Goal: Submit feedback/report problem: Leave review/rating

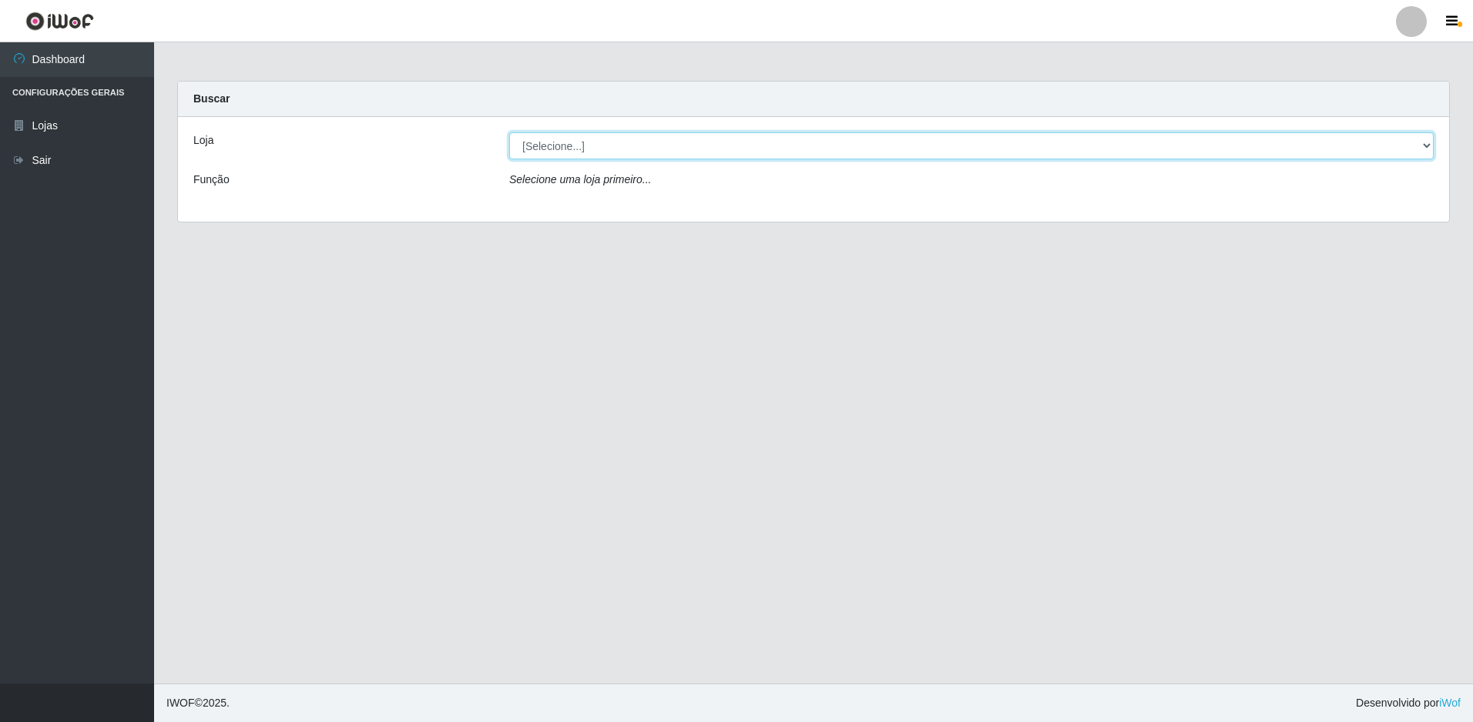
click at [589, 139] on select "[Selecione...] Extraplus - Loja 50 [GEOGRAPHIC_DATA]" at bounding box center [971, 145] width 924 height 27
select select "451"
click at [509, 132] on select "[Selecione...] Extraplus - Loja 50 [GEOGRAPHIC_DATA]" at bounding box center [971, 145] width 924 height 27
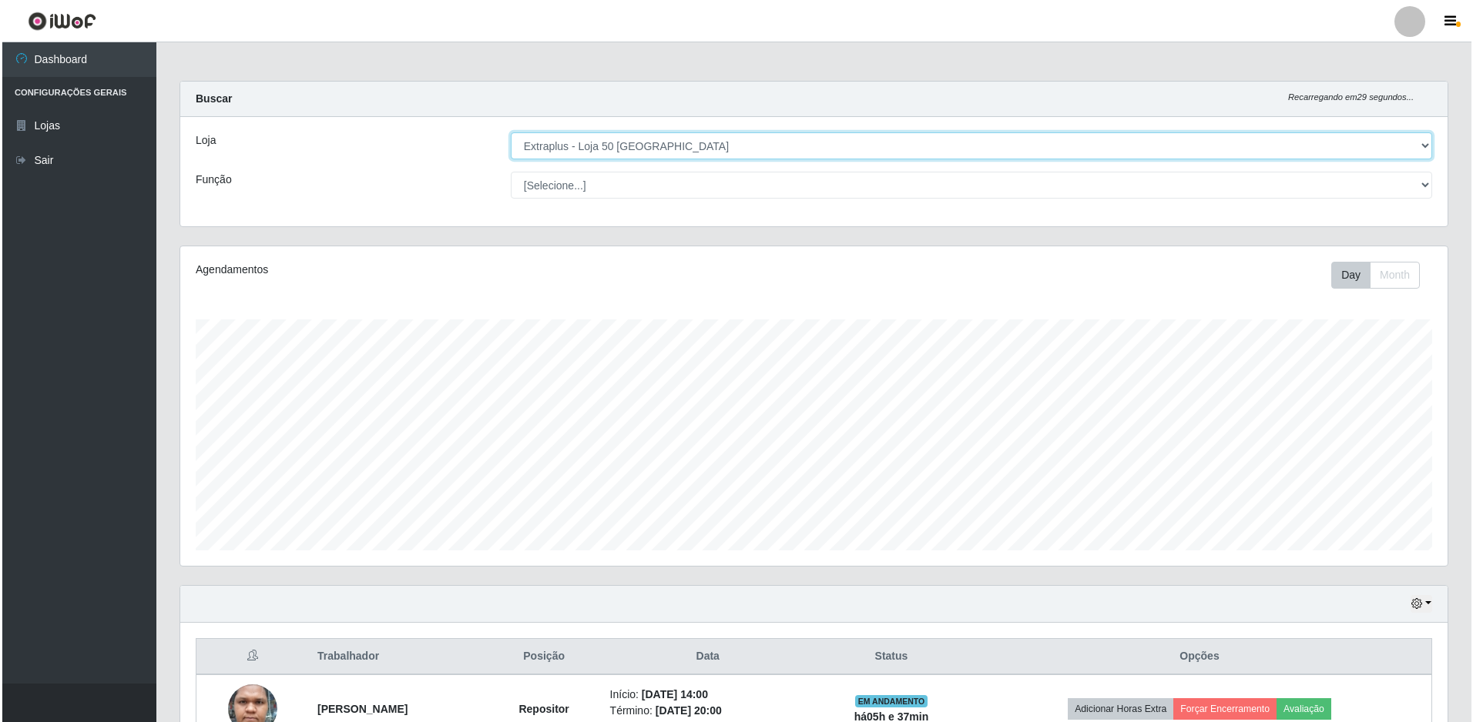
scroll to position [300, 0]
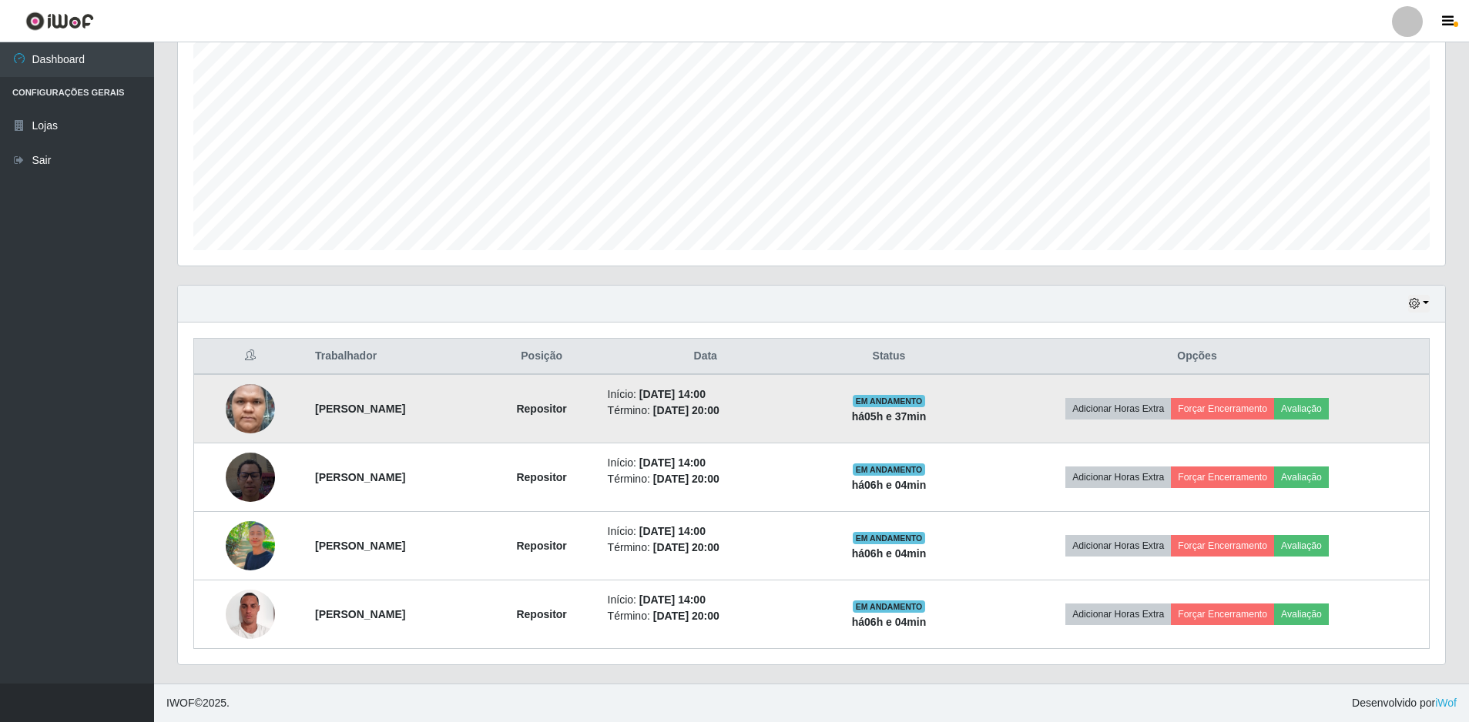
click at [705, 394] on time "[DATE] 14:00" at bounding box center [672, 394] width 66 height 12
click at [719, 407] on time "[DATE] 20:00" at bounding box center [686, 410] width 66 height 12
click at [927, 418] on strong "há 05 h e 37 min" at bounding box center [889, 417] width 75 height 12
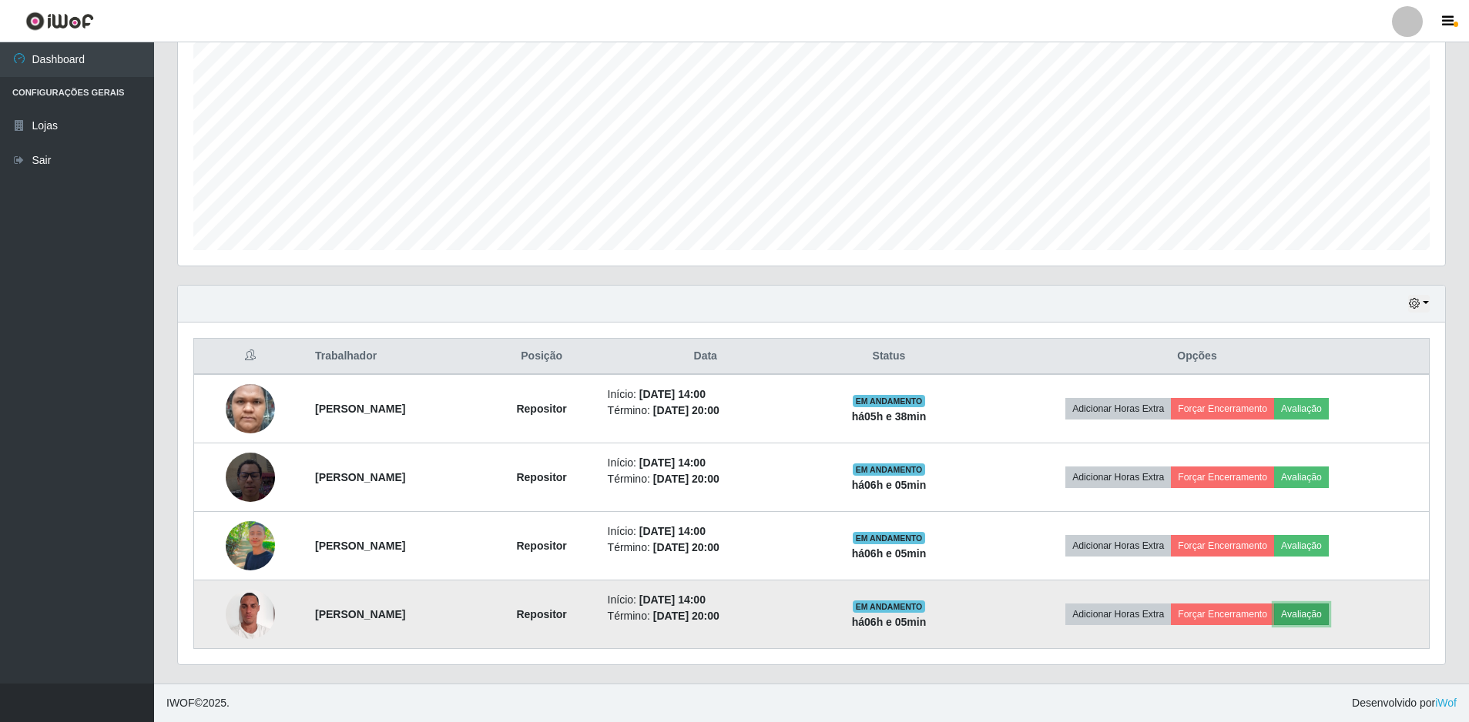
click at [1329, 616] on button "Avaliação" at bounding box center [1301, 615] width 55 height 22
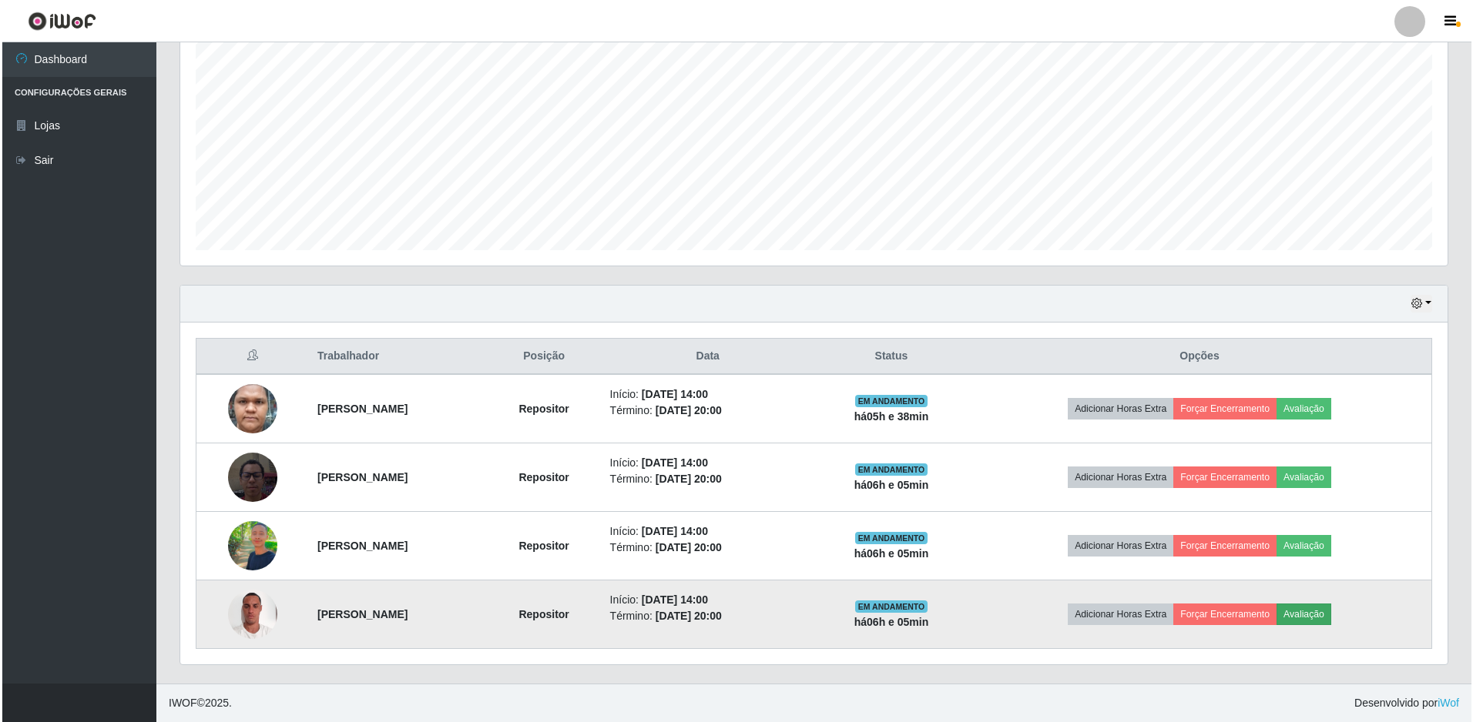
scroll to position [320, 1259]
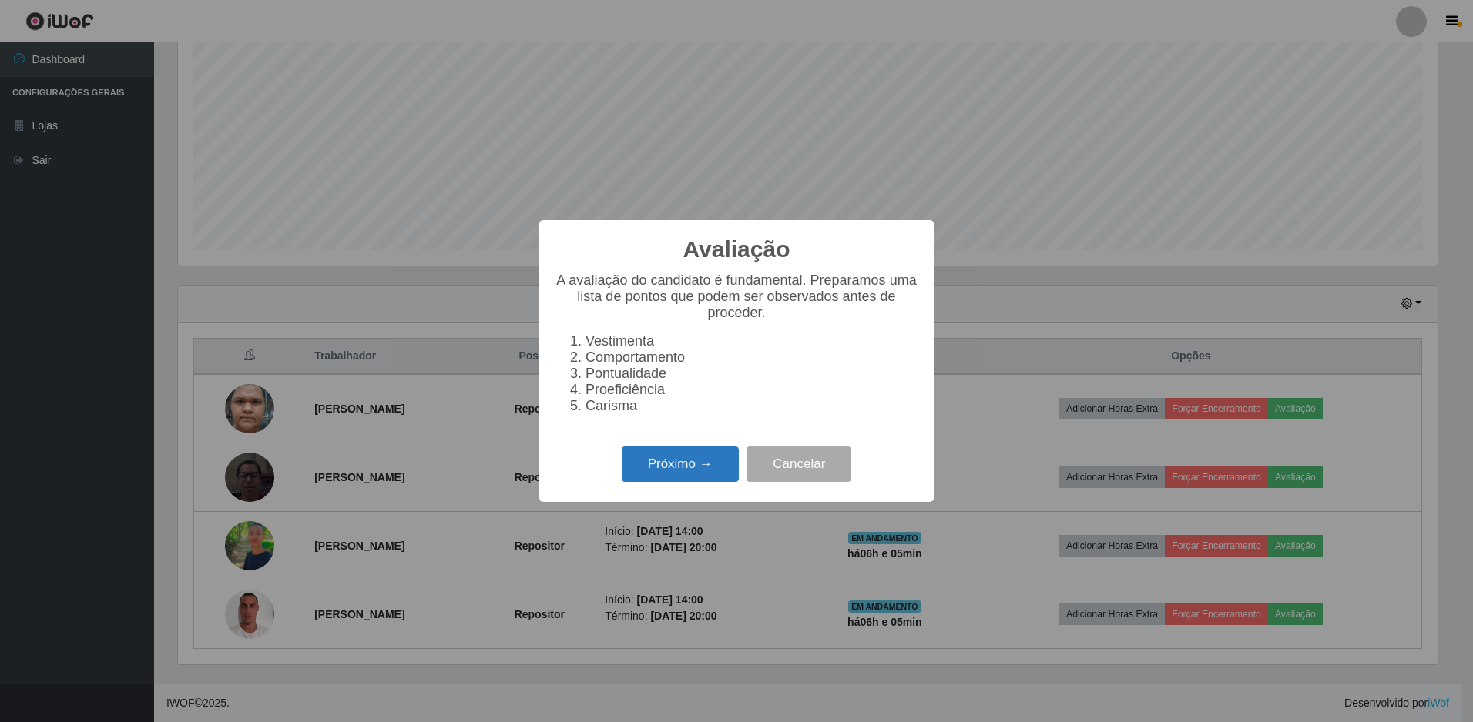
click at [686, 472] on button "Próximo →" at bounding box center [680, 465] width 117 height 36
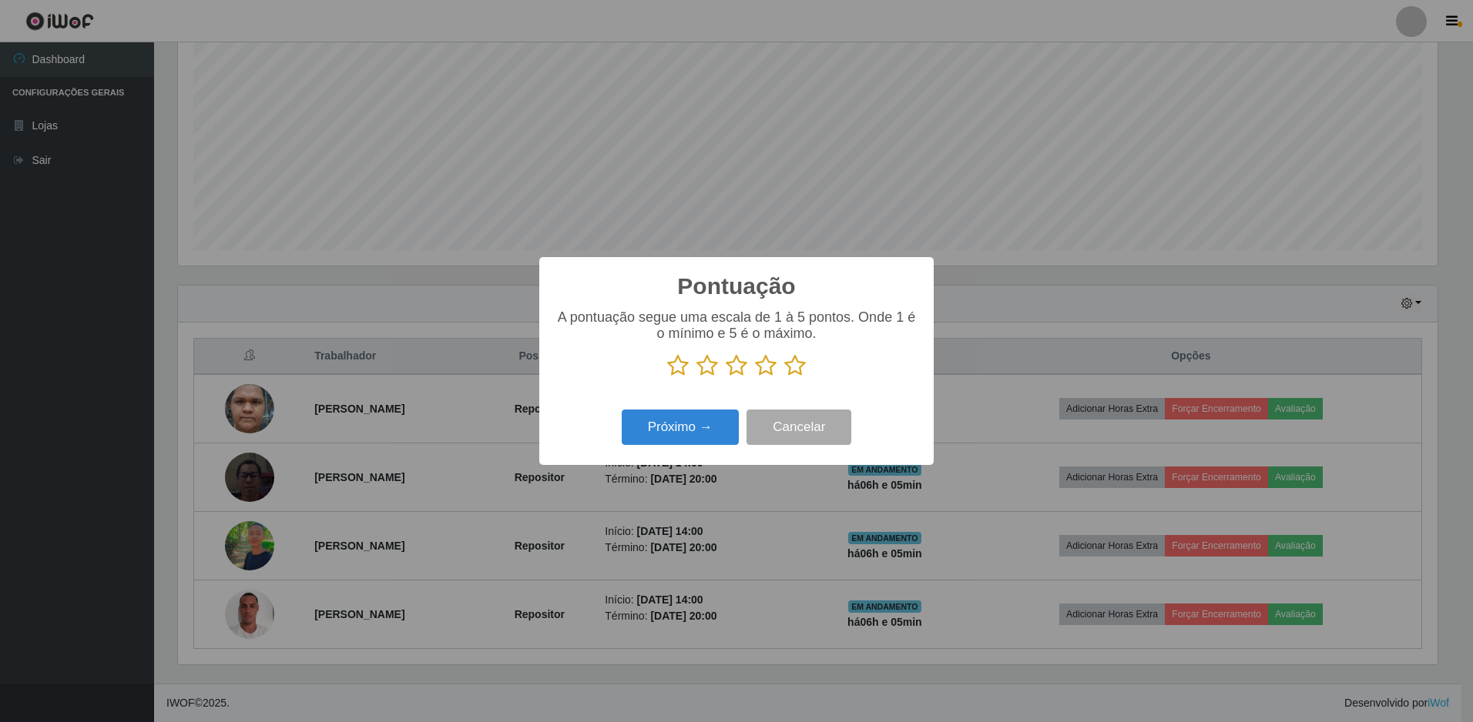
click at [796, 370] on icon at bounding box center [795, 365] width 22 height 23
click at [784, 377] on input "radio" at bounding box center [784, 377] width 0 height 0
click at [694, 423] on button "Próximo →" at bounding box center [680, 428] width 117 height 36
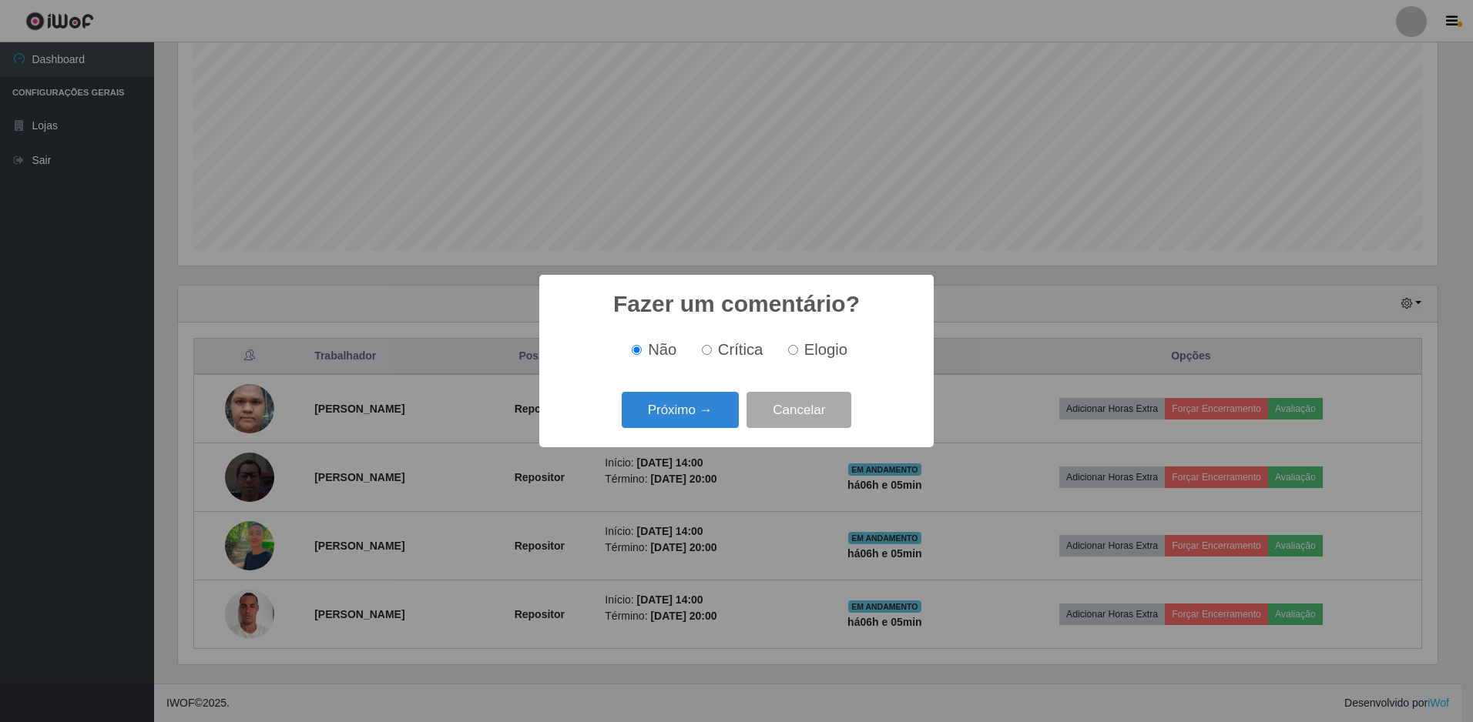
click at [791, 351] on input "Elogio" at bounding box center [793, 350] width 10 height 10
radio input "true"
click at [705, 409] on button "Próximo →" at bounding box center [680, 410] width 117 height 36
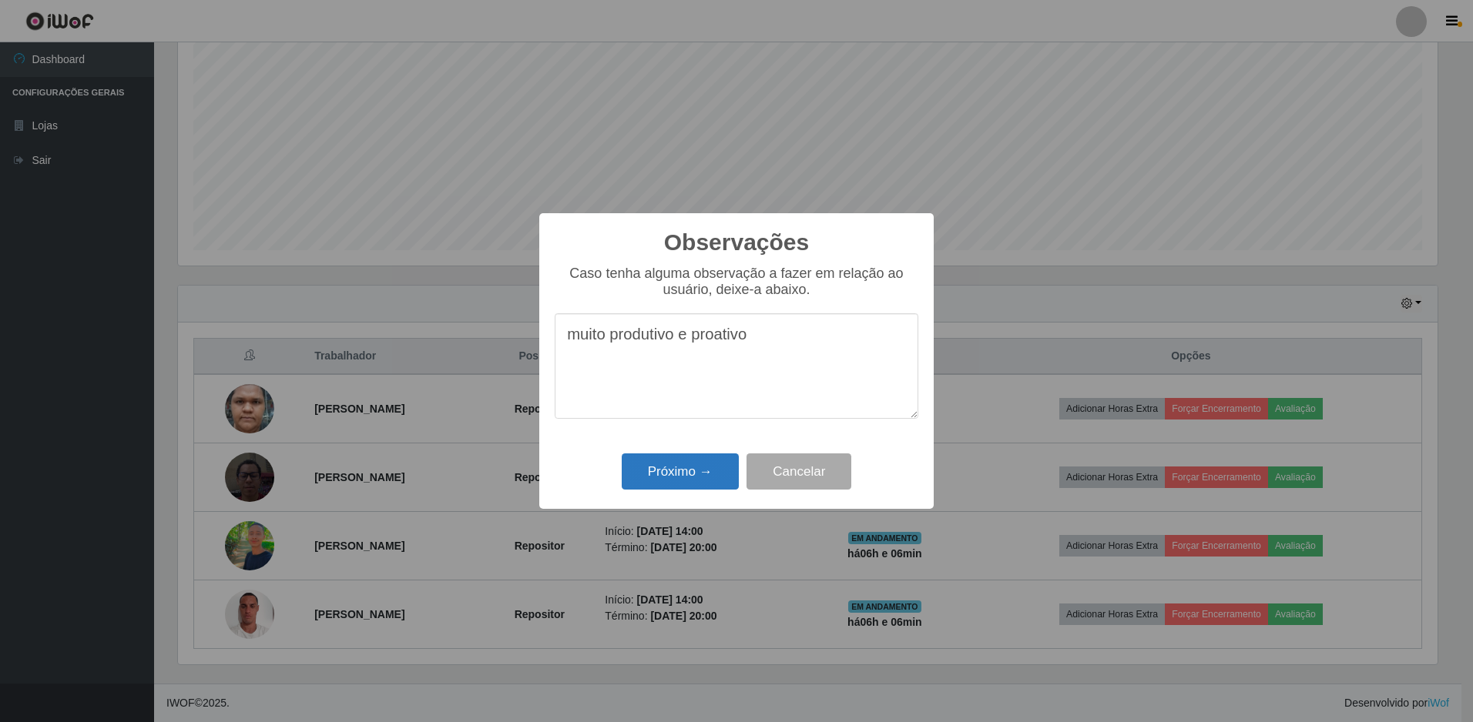
type textarea "muito produtivo e proativo"
click at [645, 469] on button "Próximo →" at bounding box center [680, 472] width 117 height 36
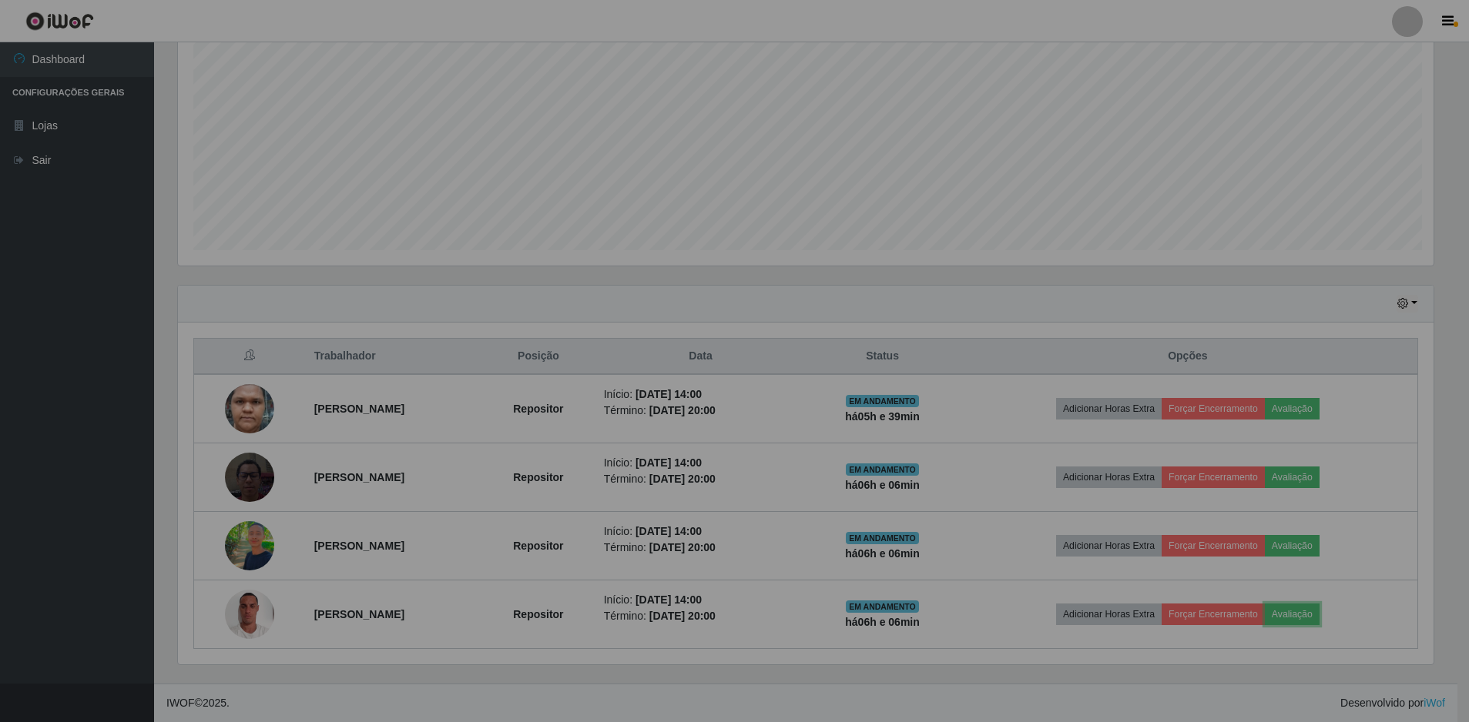
scroll to position [320, 1267]
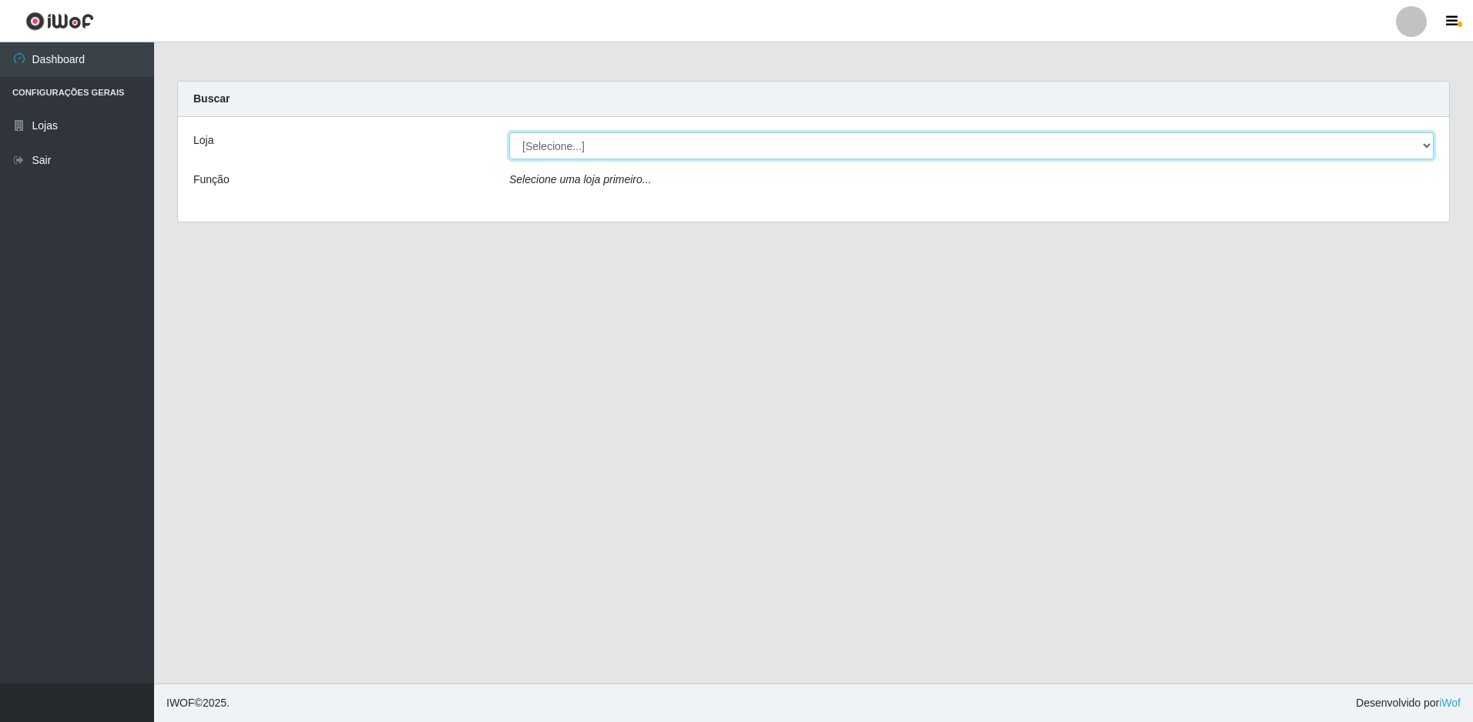
click at [645, 150] on select "[Selecione...] Extraplus - Loja 50 [GEOGRAPHIC_DATA]" at bounding box center [971, 145] width 924 height 27
select select "451"
click at [509, 132] on select "[Selecione...] Extraplus - Loja 50 [GEOGRAPHIC_DATA]" at bounding box center [971, 145] width 924 height 27
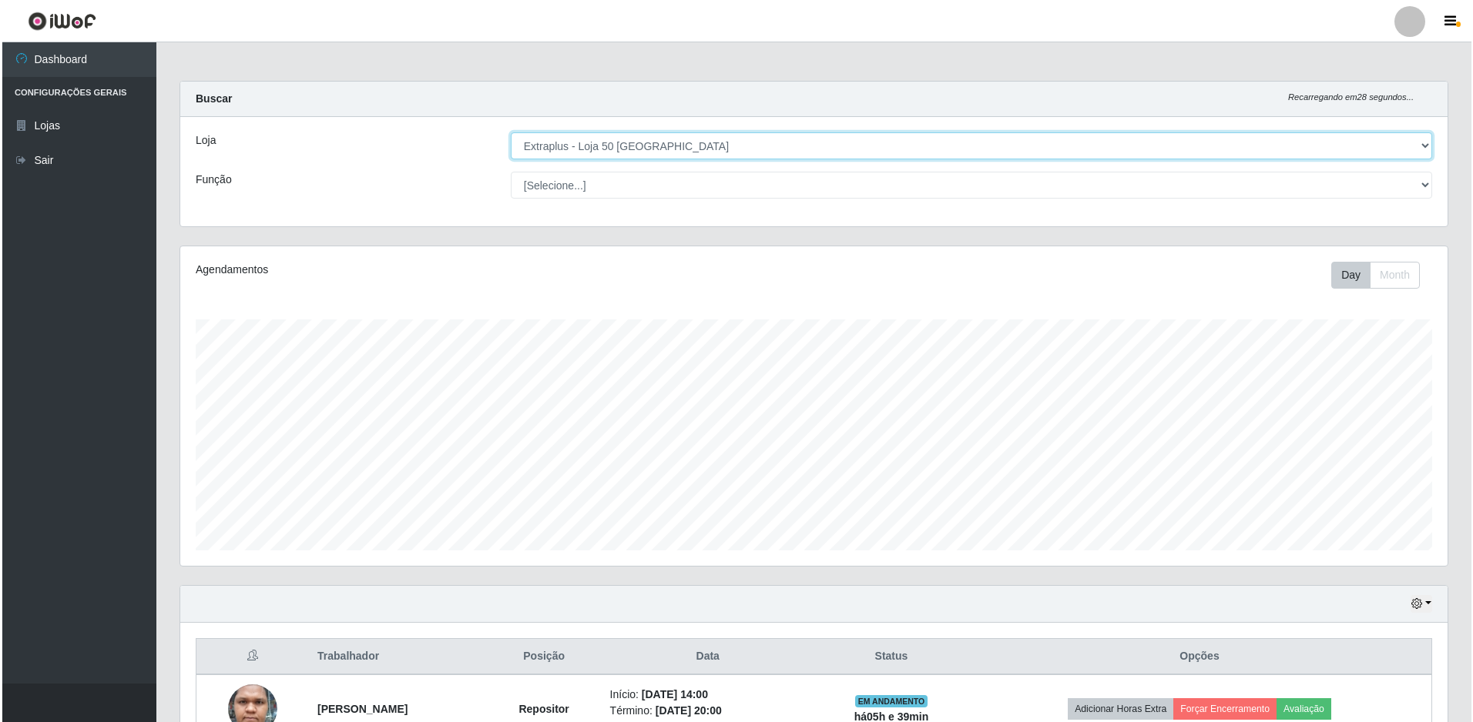
scroll to position [300, 0]
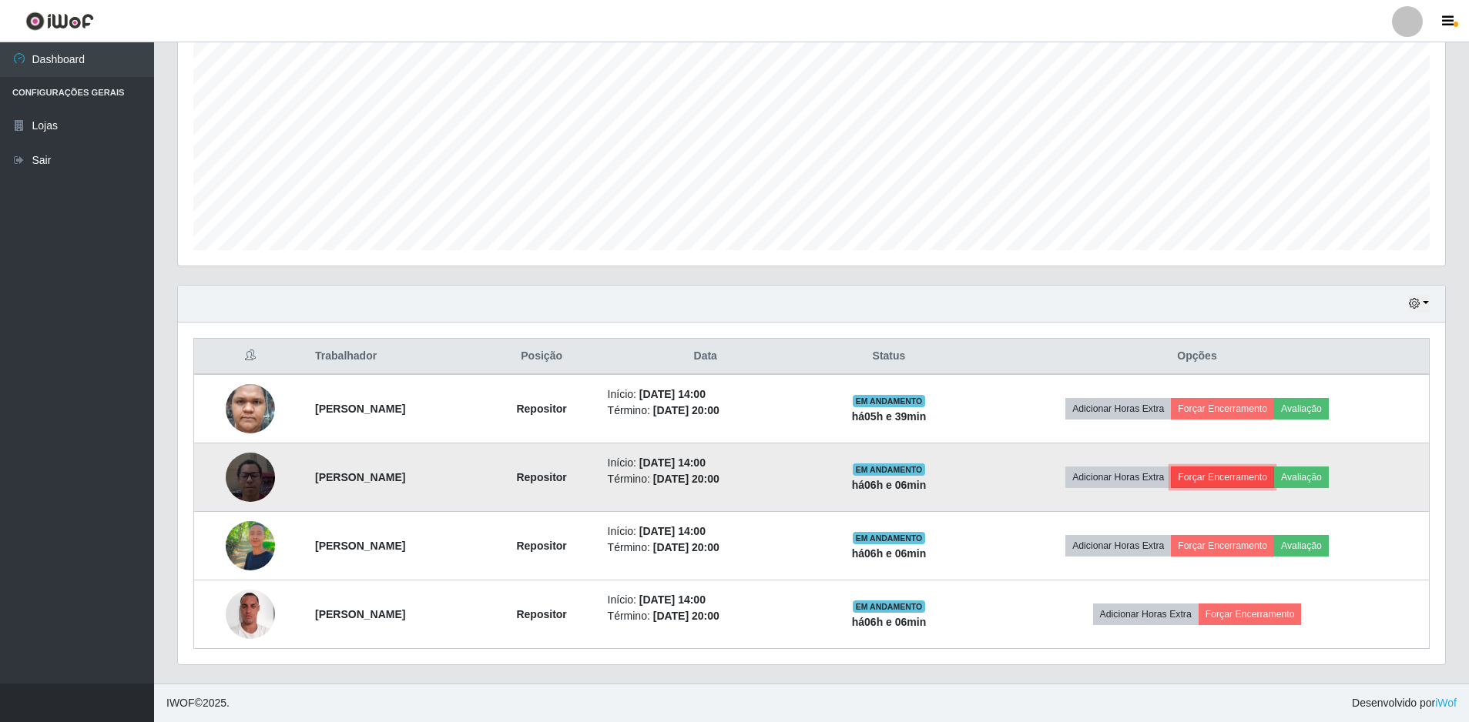
click at [1260, 481] on button "Forçar Encerramento" at bounding box center [1222, 478] width 103 height 22
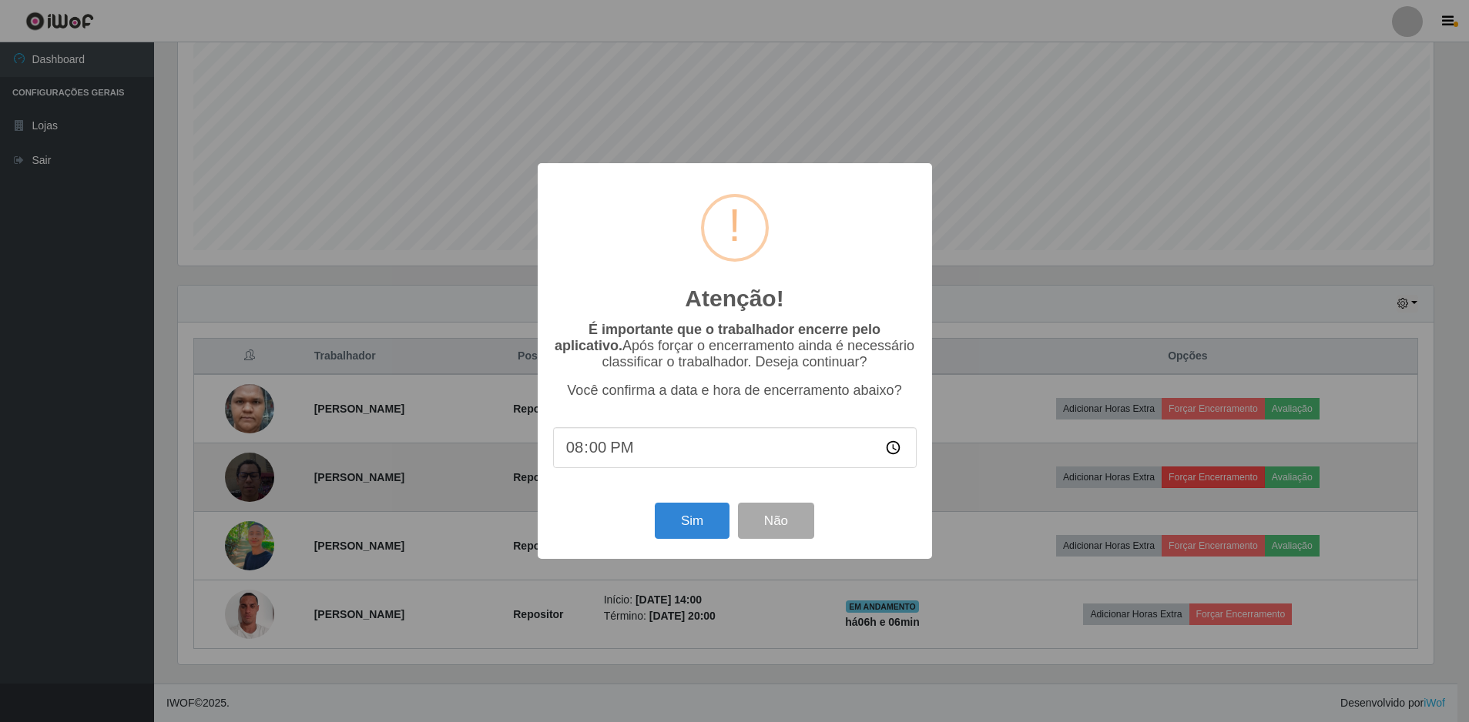
scroll to position [320, 1259]
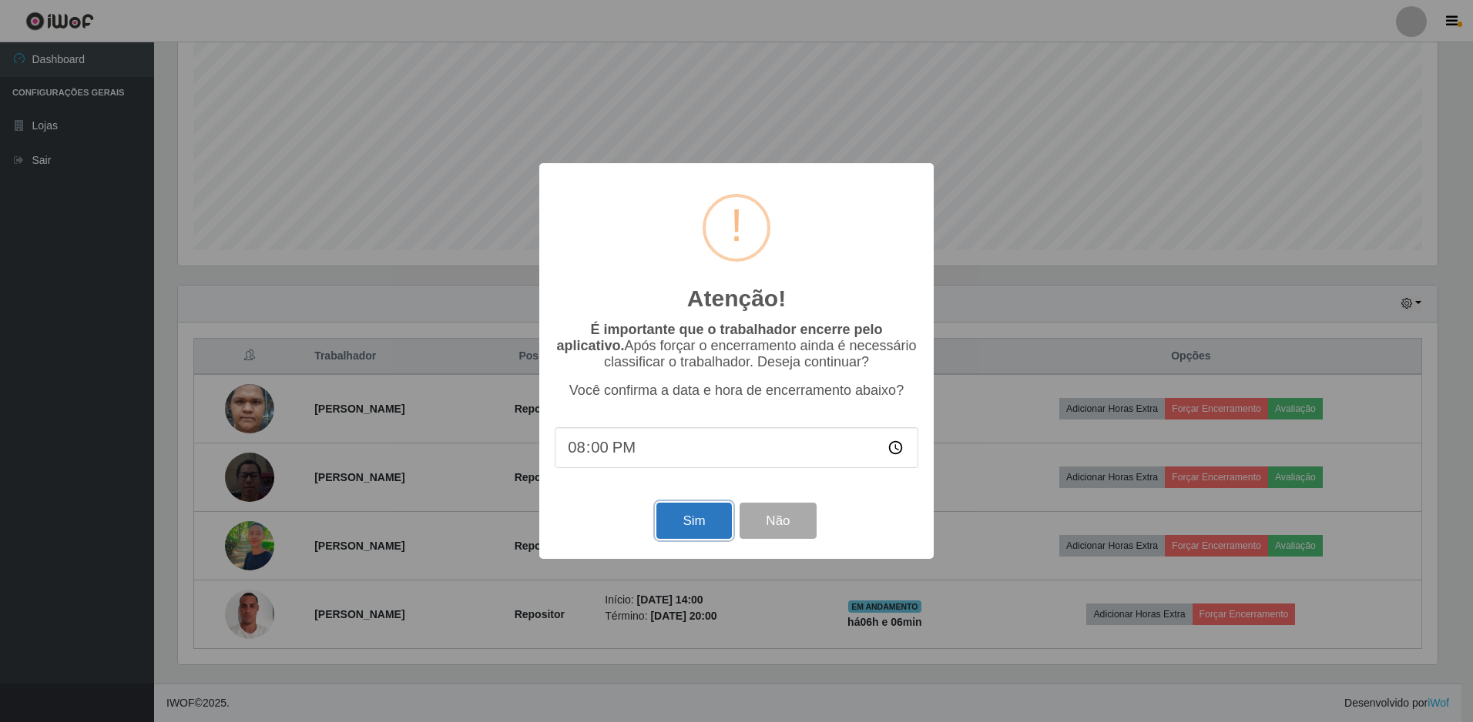
click at [703, 527] on button "Sim" at bounding box center [693, 521] width 75 height 36
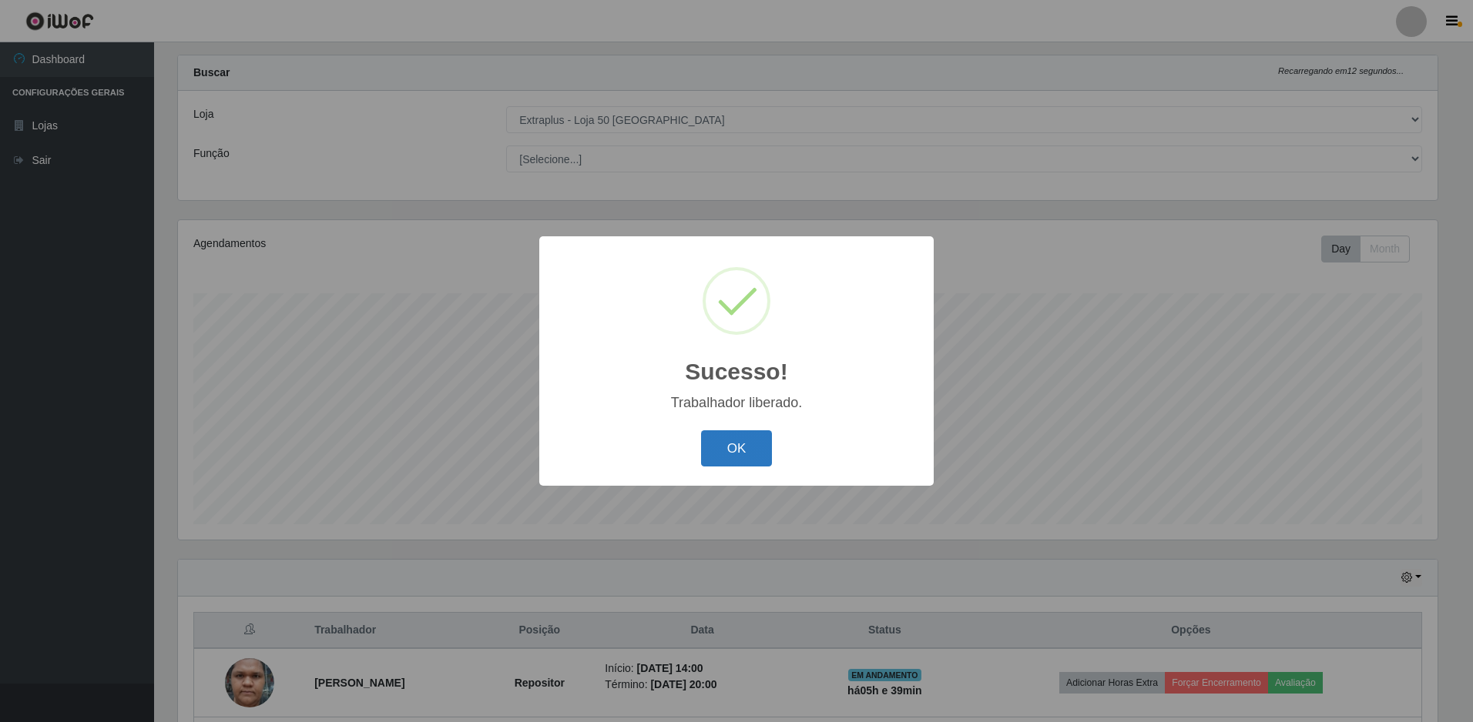
click at [723, 444] on button "OK" at bounding box center [737, 449] width 72 height 36
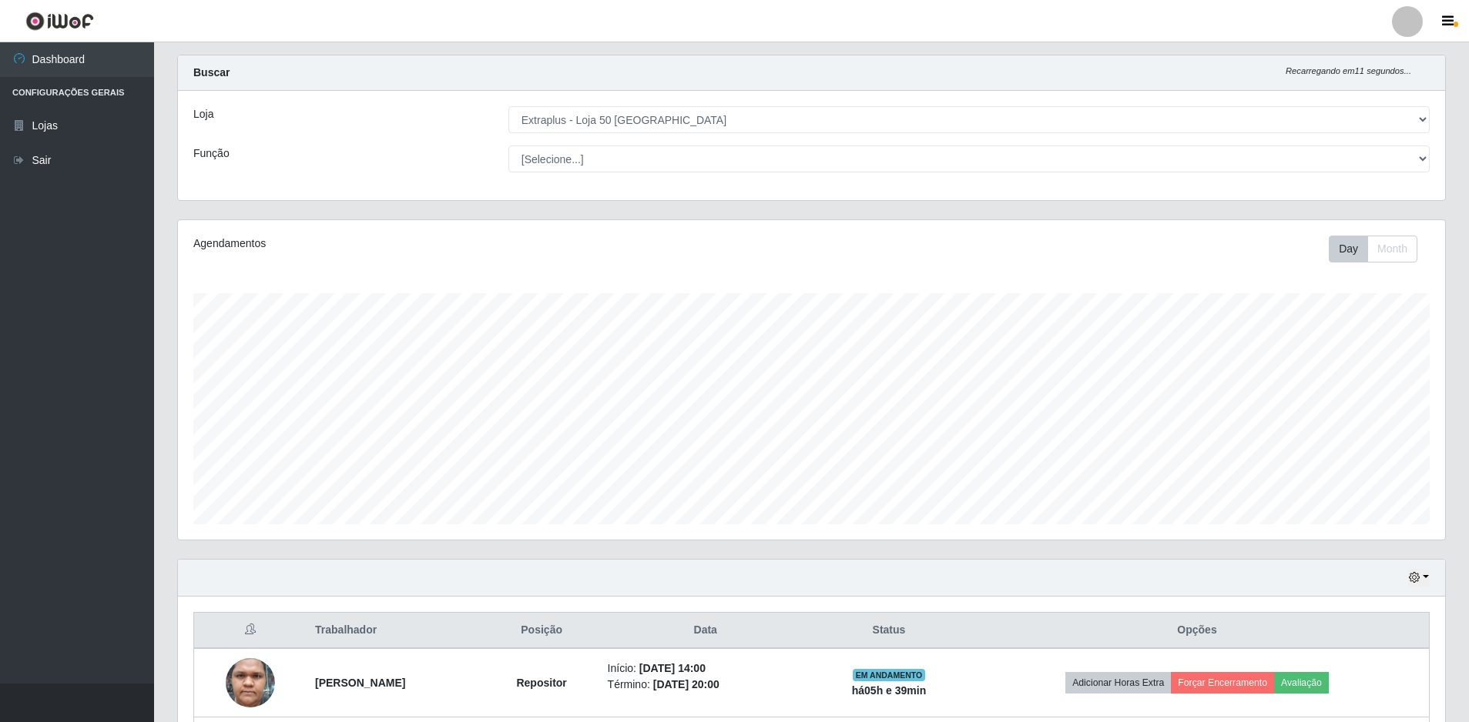
scroll to position [232, 0]
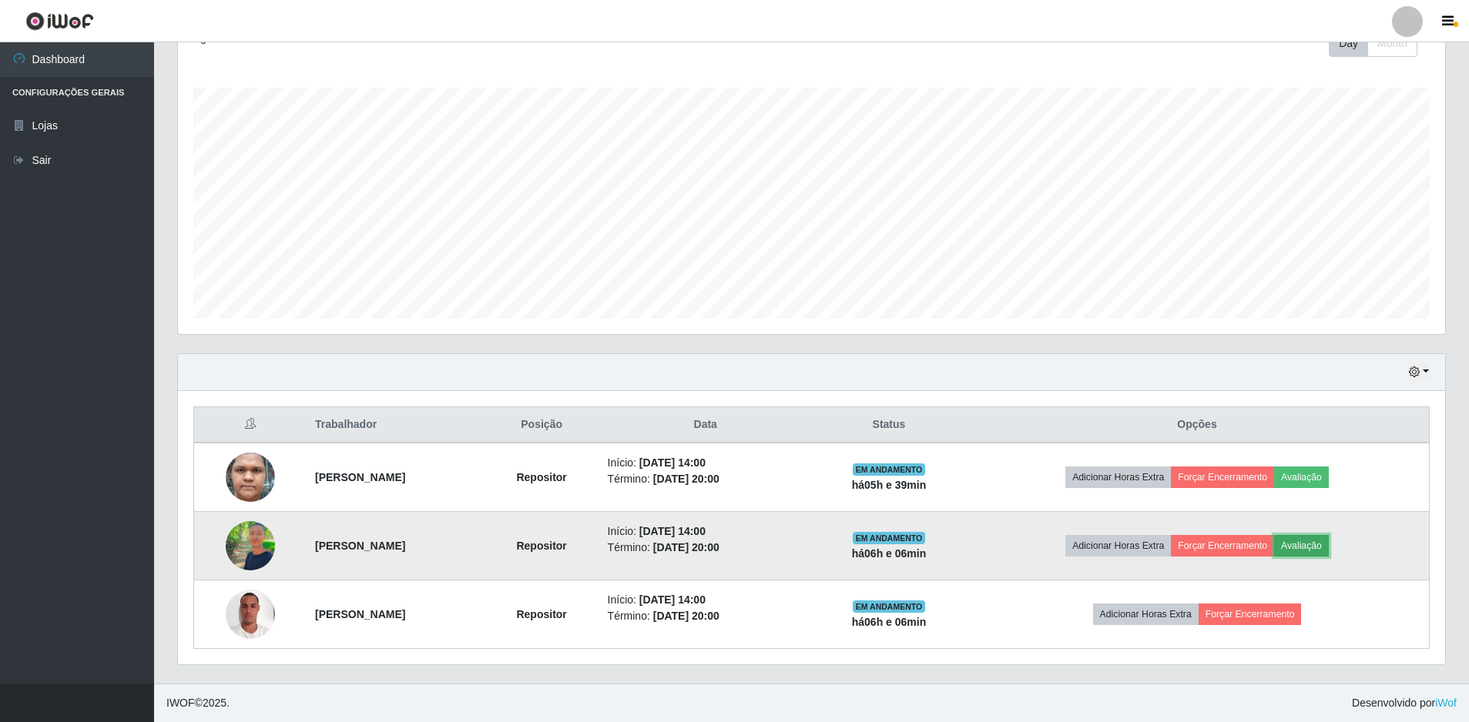
click at [1329, 550] on button "Avaliação" at bounding box center [1301, 546] width 55 height 22
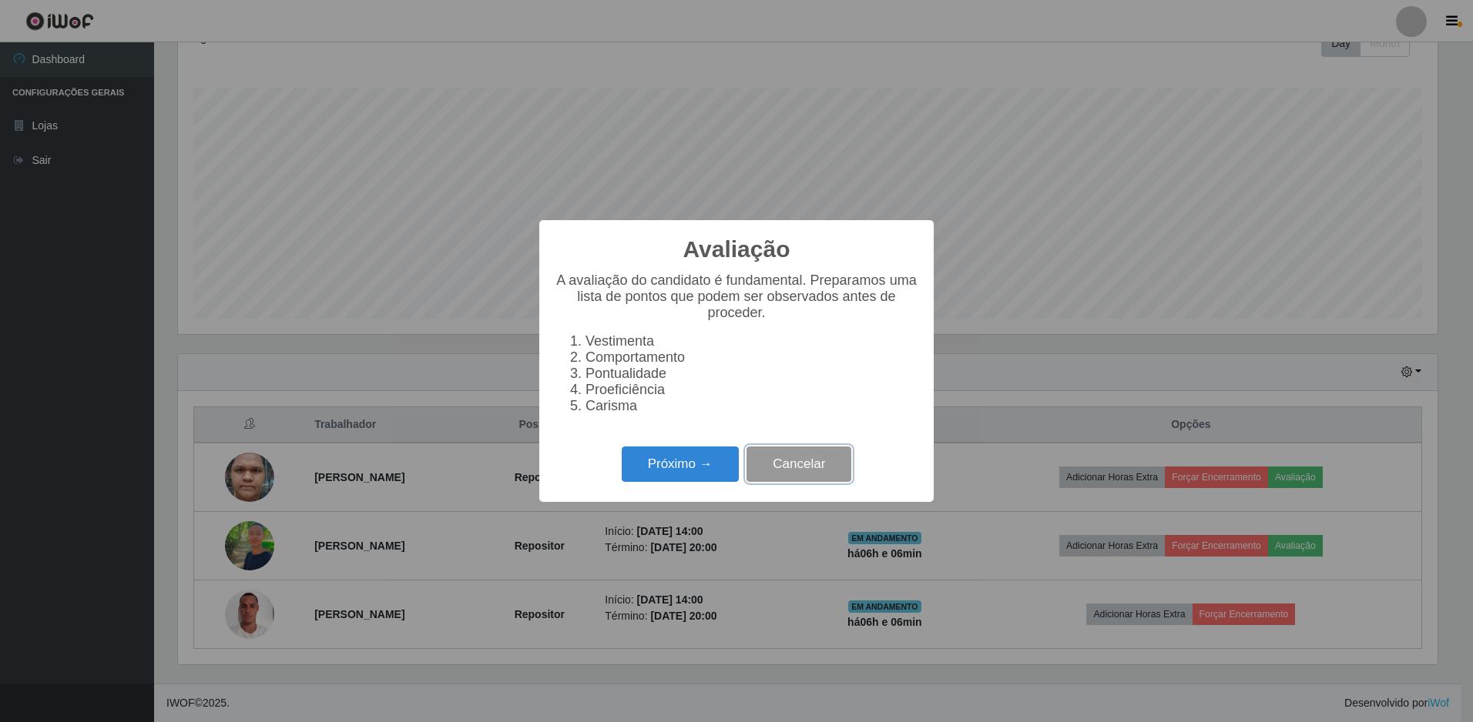
click at [829, 477] on button "Cancelar" at bounding box center [798, 465] width 105 height 36
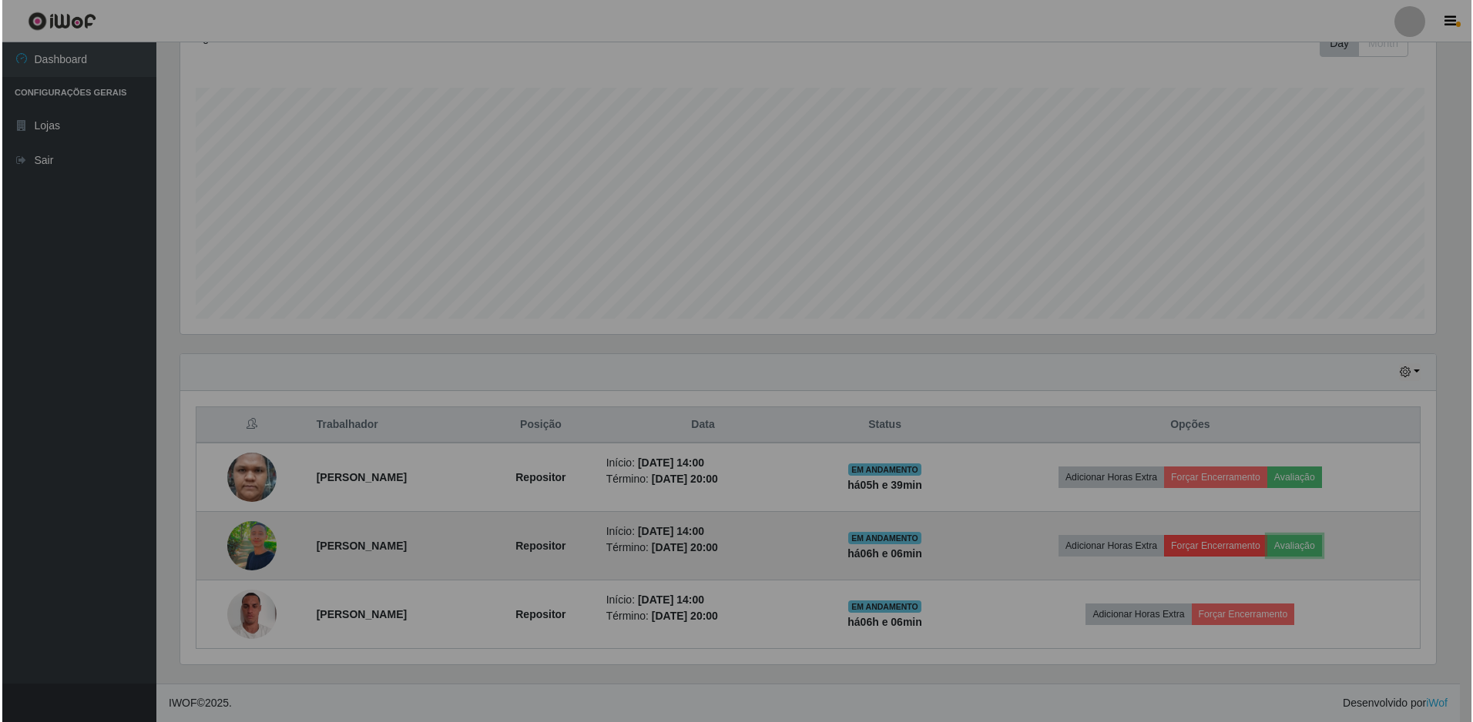
scroll to position [320, 1267]
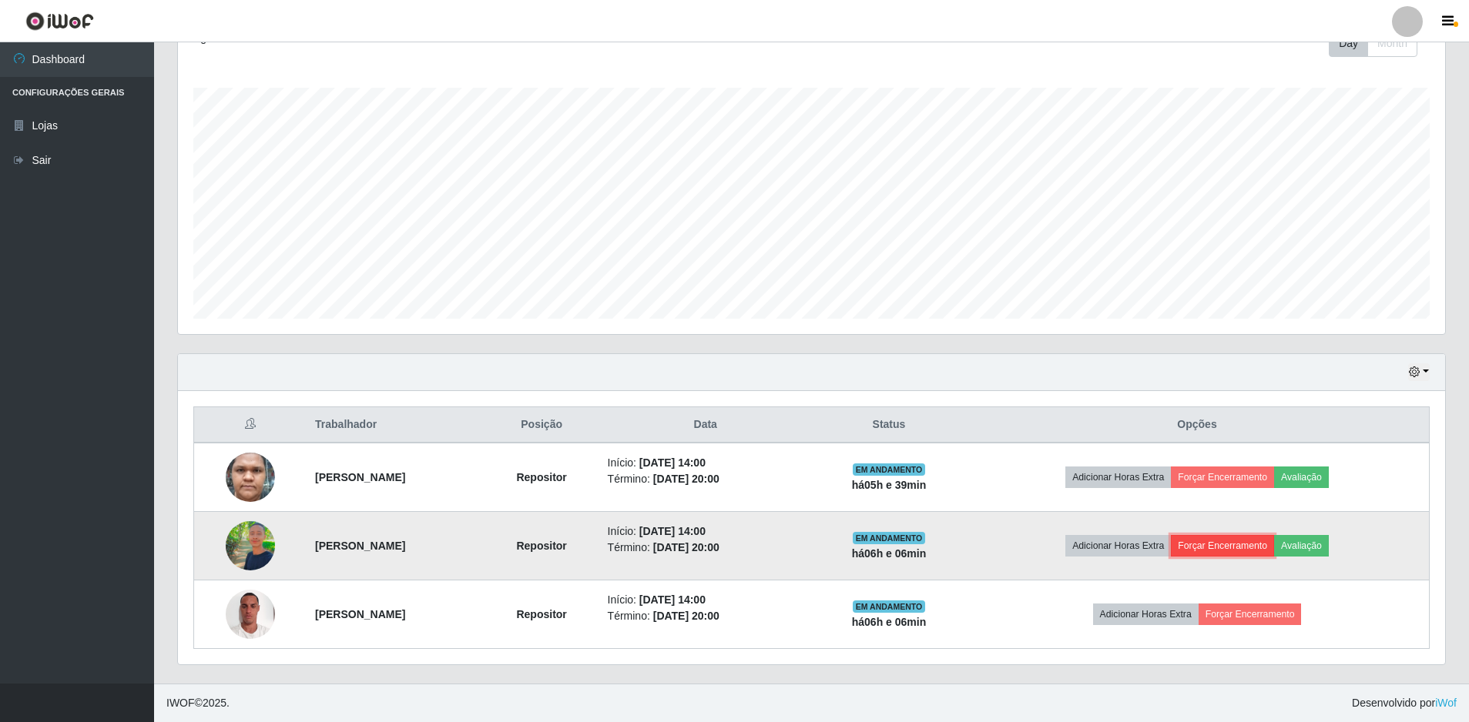
click at [1252, 545] on button "Forçar Encerramento" at bounding box center [1222, 546] width 103 height 22
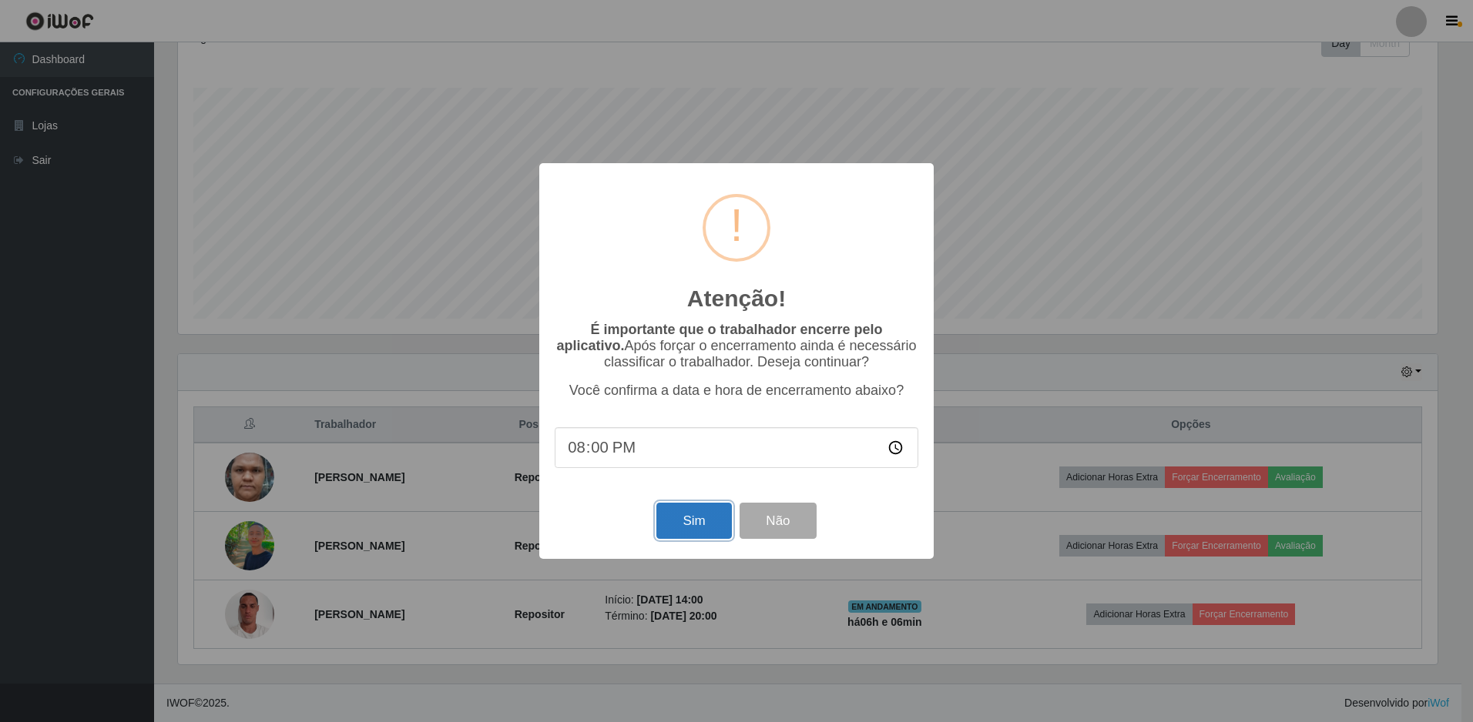
click at [695, 521] on button "Sim" at bounding box center [693, 521] width 75 height 36
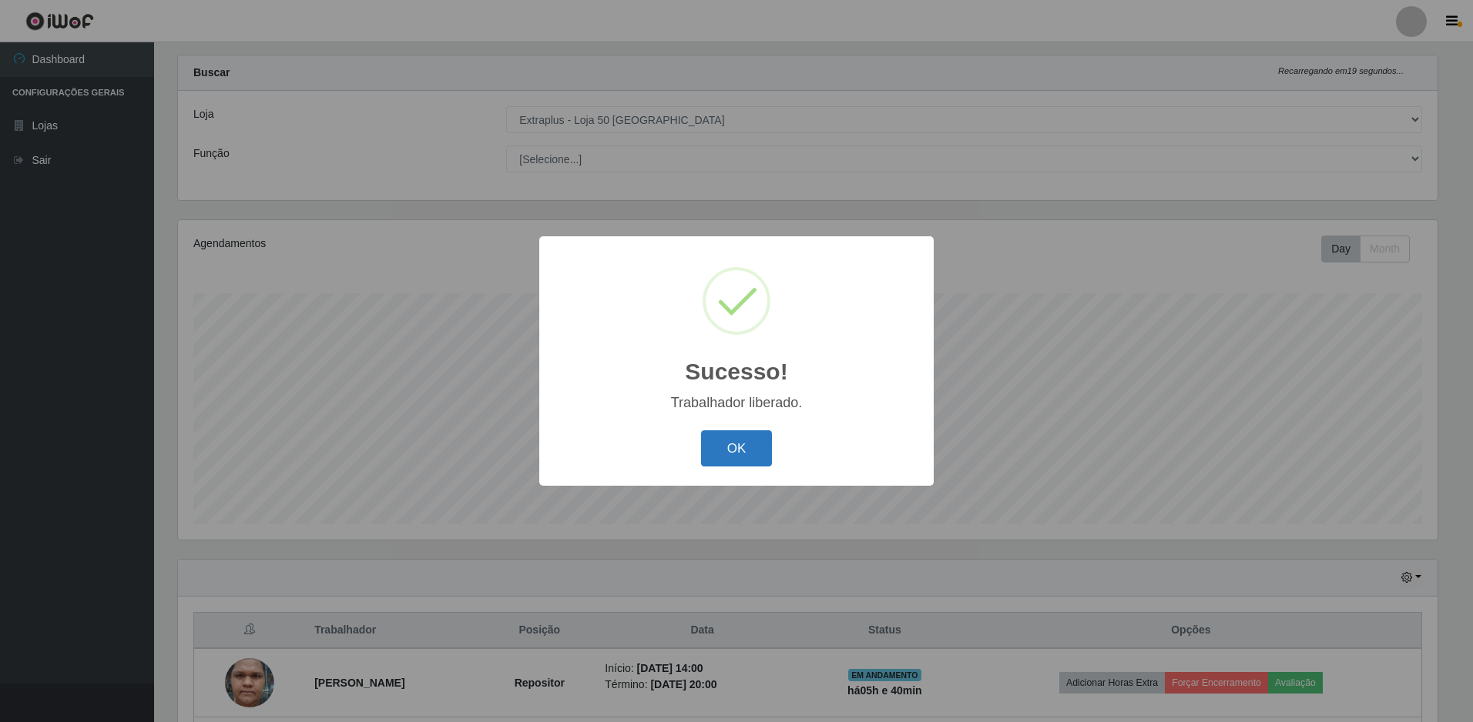
click at [711, 434] on button "OK" at bounding box center [737, 449] width 72 height 36
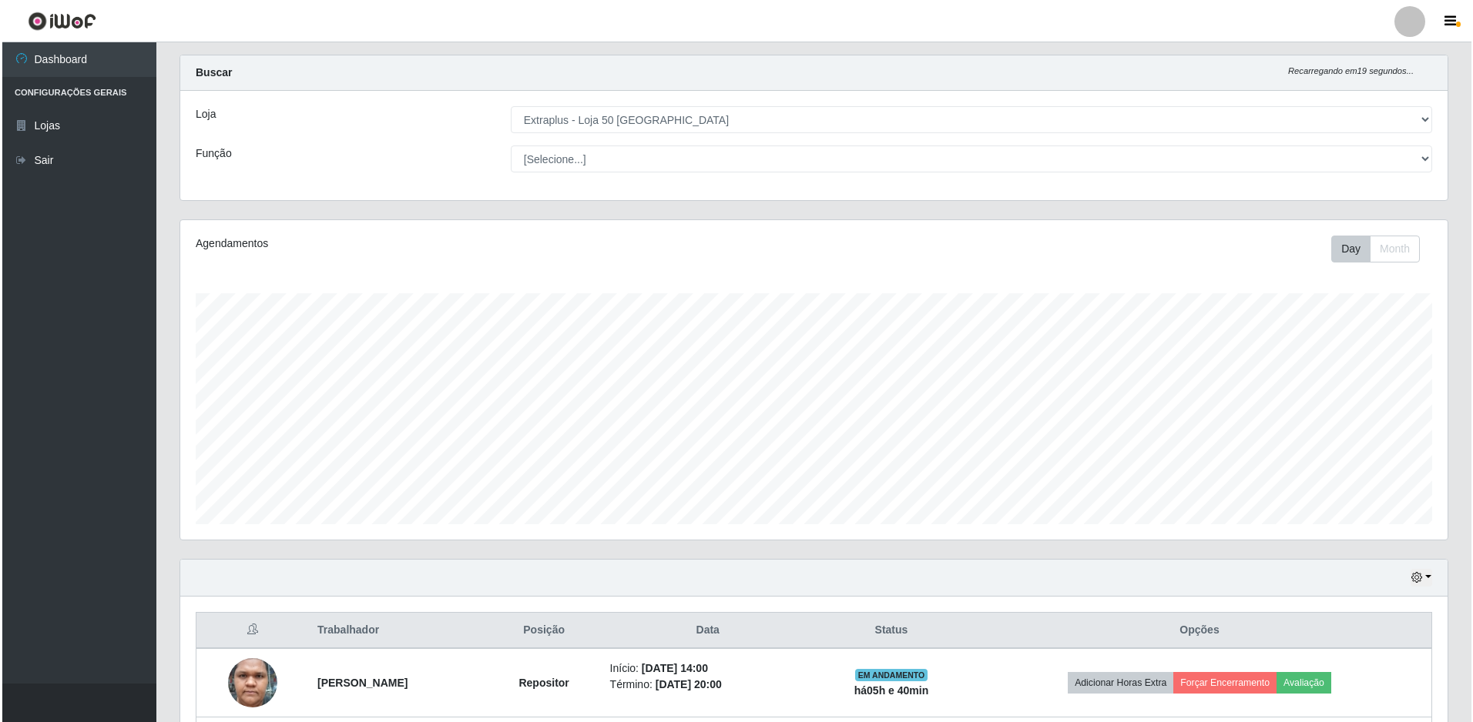
scroll to position [163, 0]
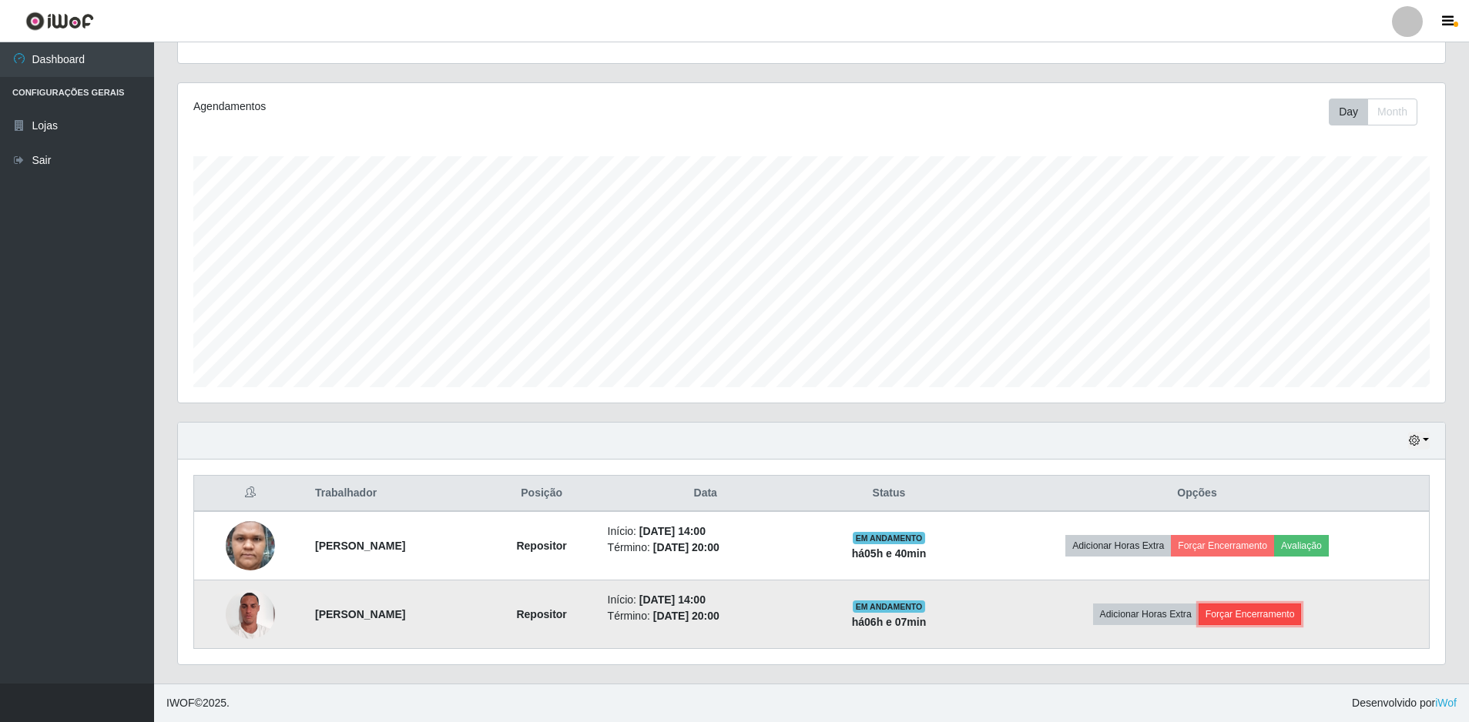
click at [1297, 617] on button "Forçar Encerramento" at bounding box center [1249, 615] width 103 height 22
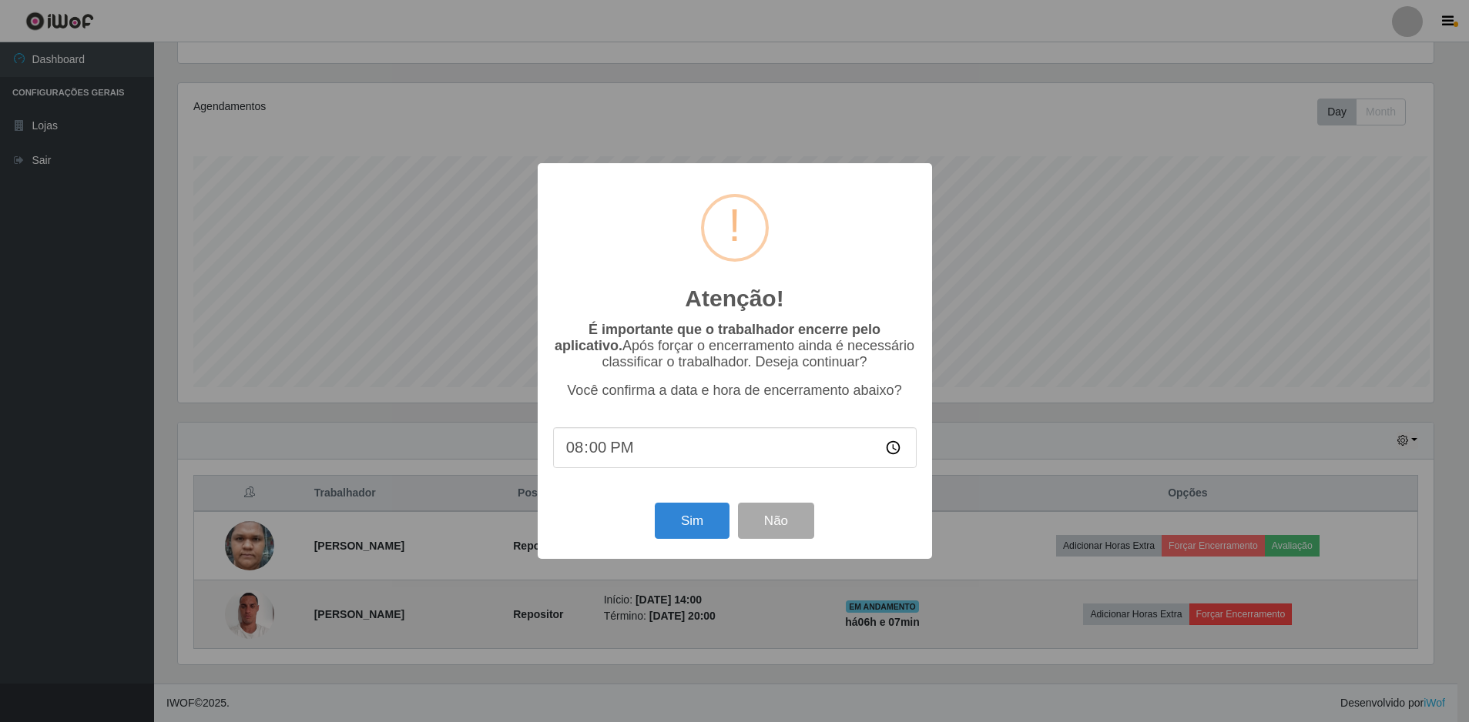
scroll to position [320, 1259]
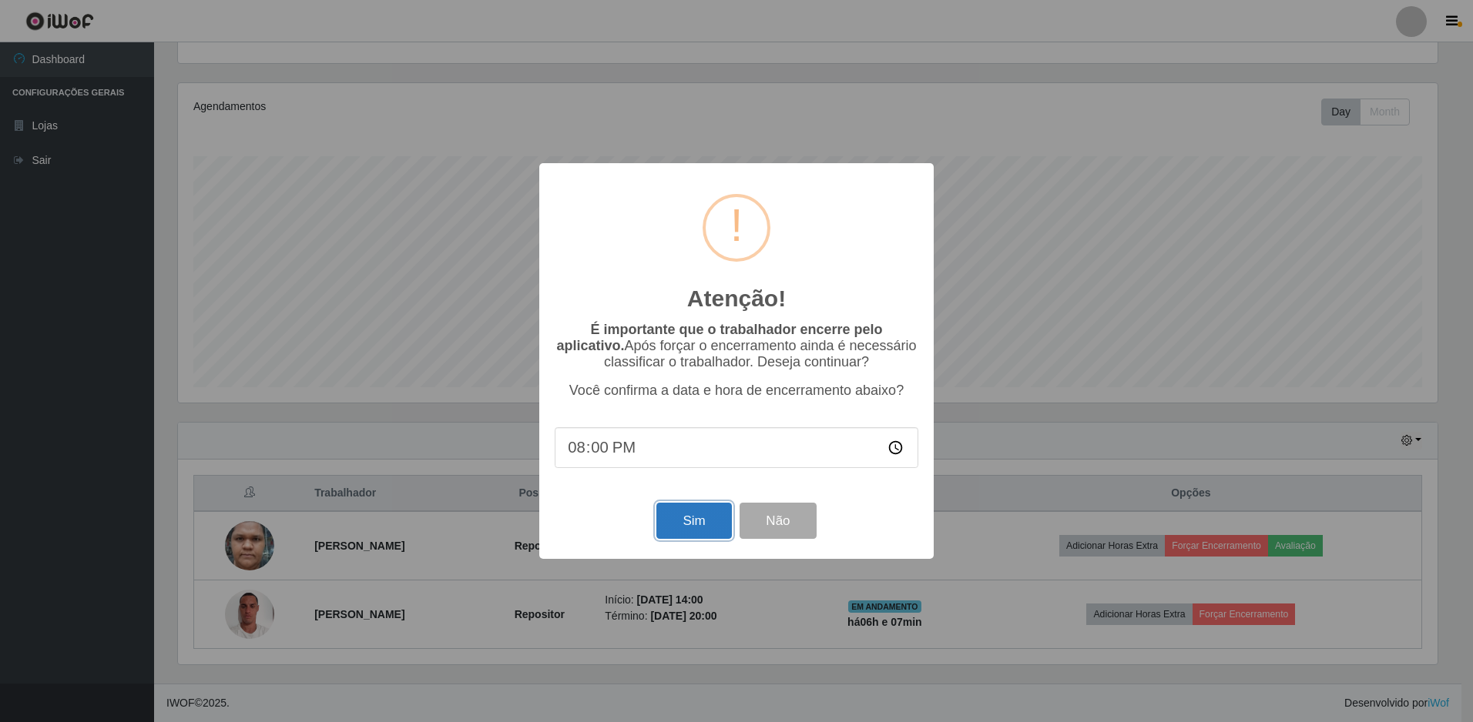
click at [663, 524] on button "Sim" at bounding box center [693, 521] width 75 height 36
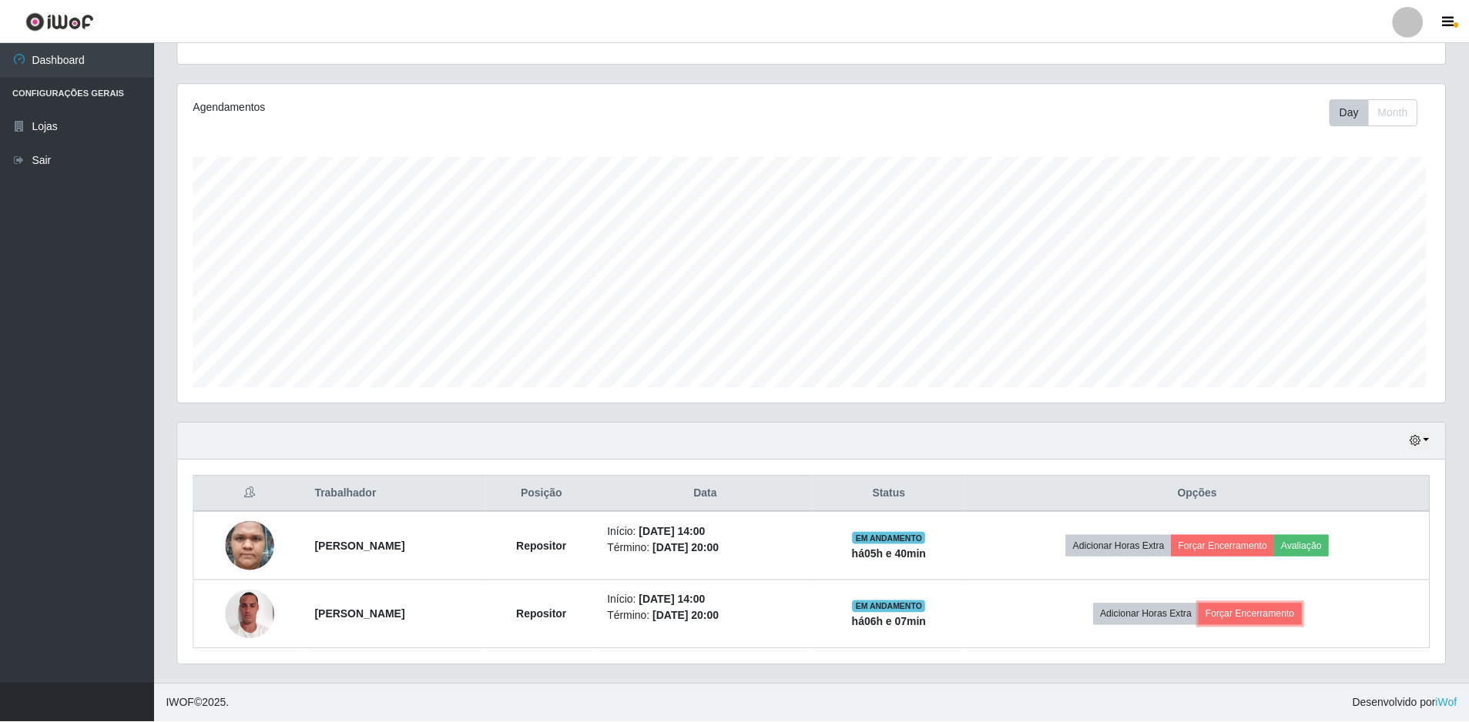
scroll to position [0, 0]
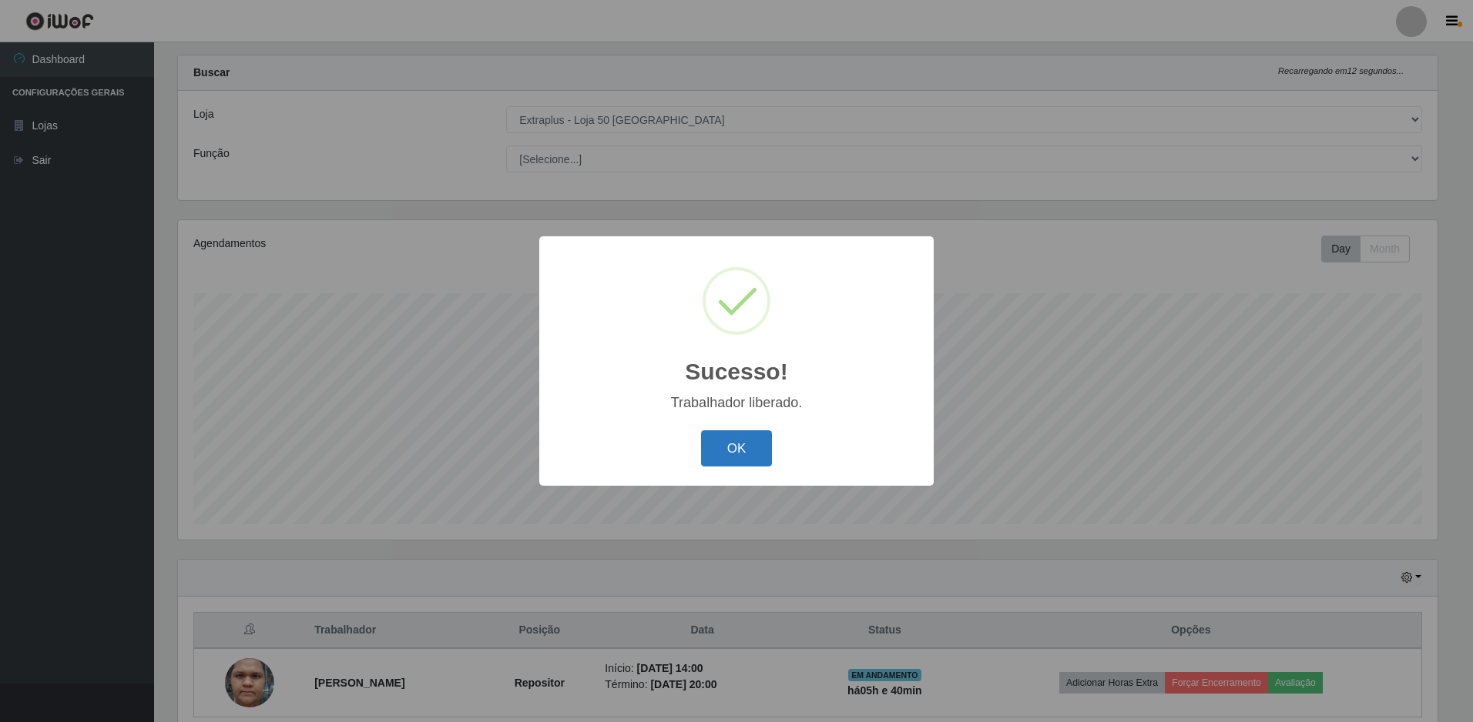
click at [751, 447] on button "OK" at bounding box center [737, 449] width 72 height 36
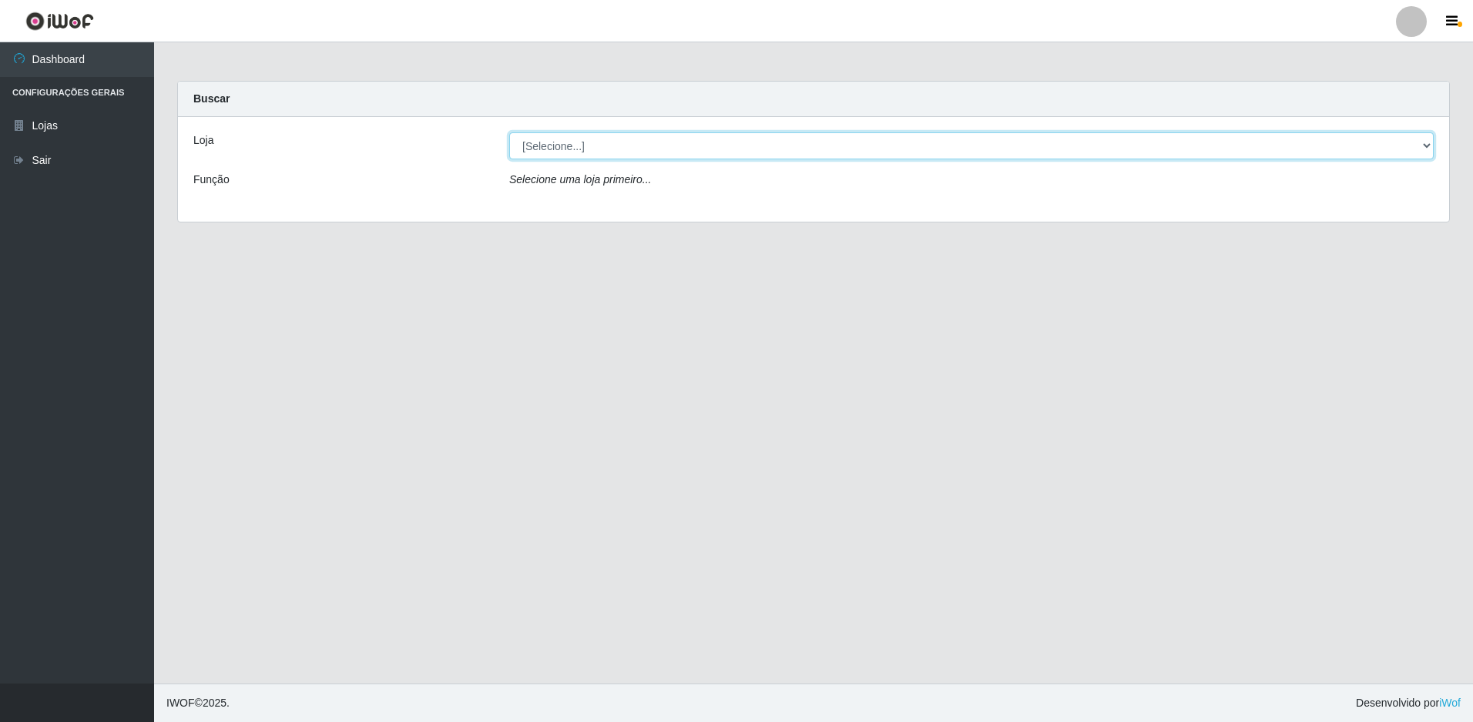
click at [683, 150] on select "[Selecione...] Extraplus - Loja 50 [GEOGRAPHIC_DATA]" at bounding box center [971, 145] width 924 height 27
select select "451"
click at [509, 132] on select "[Selecione...] Extraplus - Loja 50 [GEOGRAPHIC_DATA]" at bounding box center [971, 145] width 924 height 27
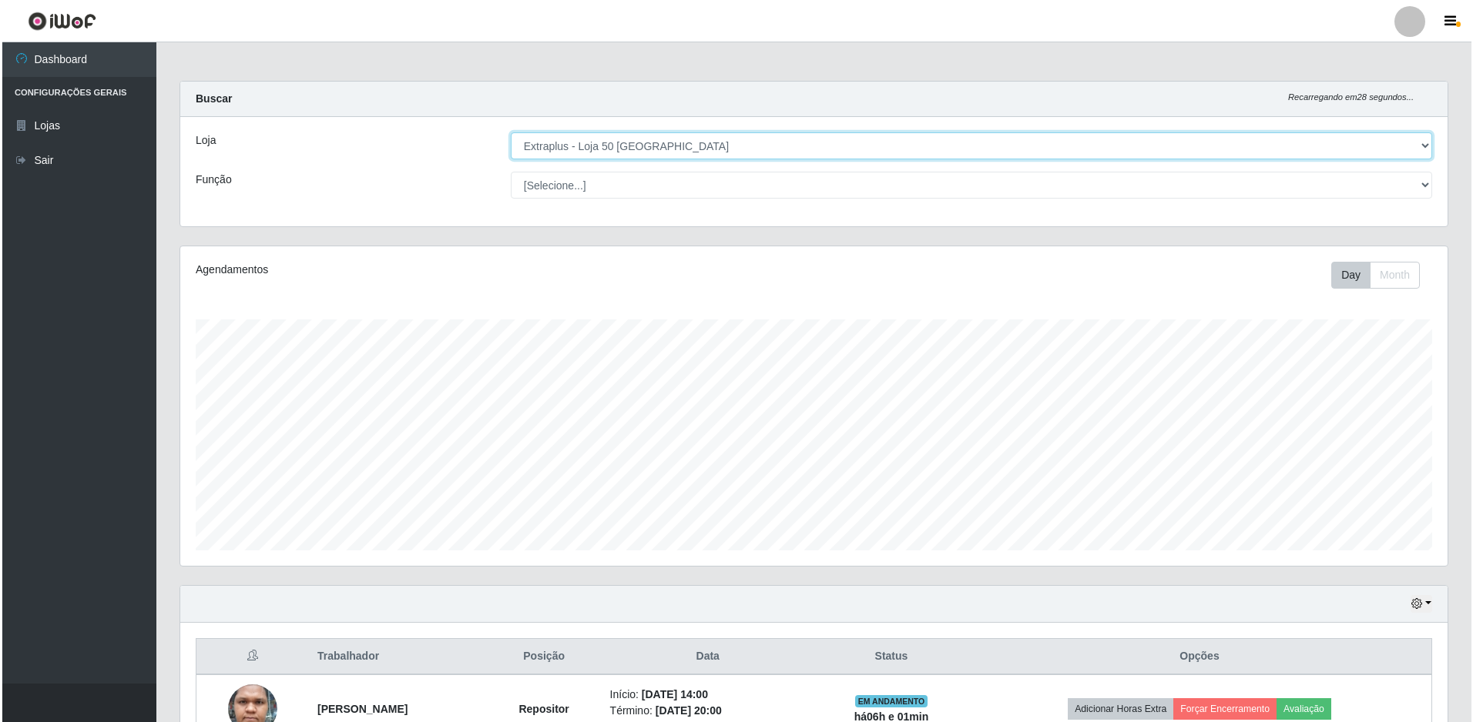
scroll to position [95, 0]
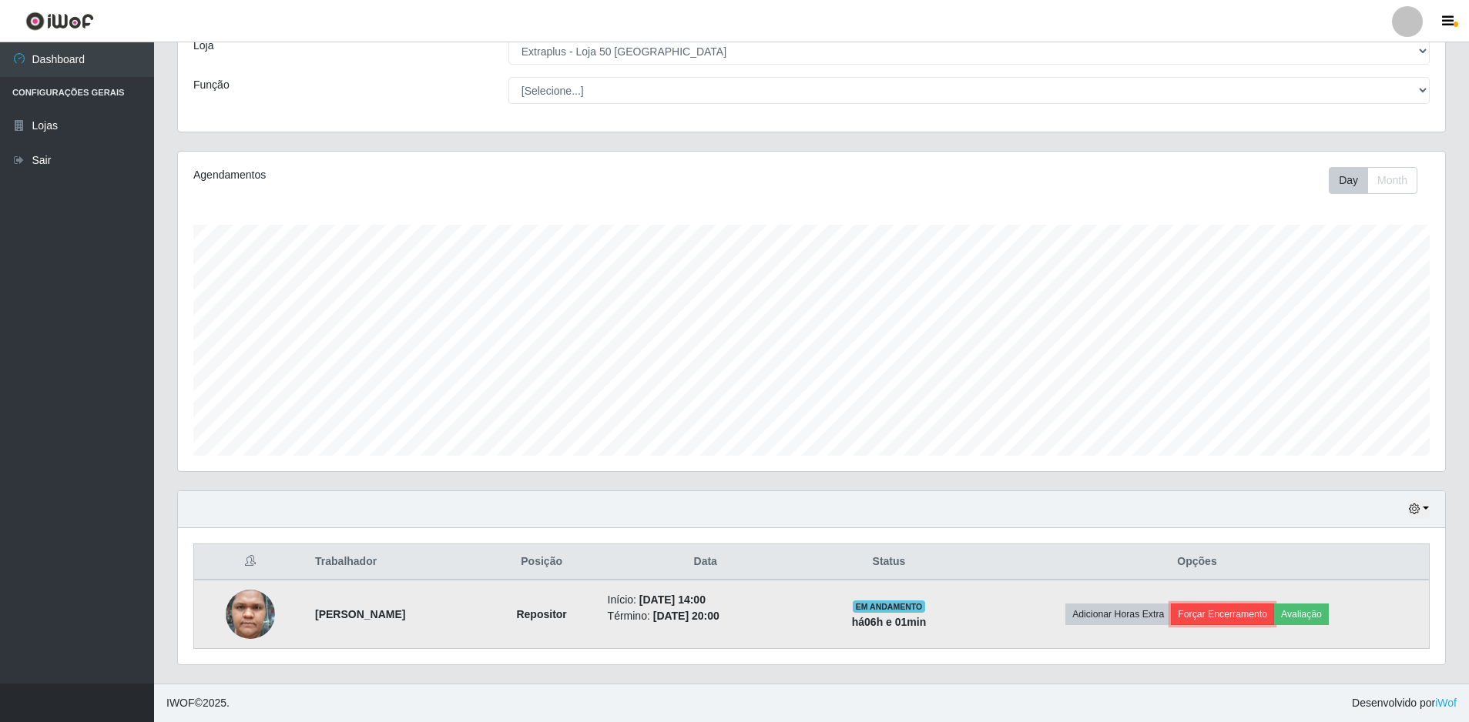
click at [1257, 618] on button "Forçar Encerramento" at bounding box center [1222, 615] width 103 height 22
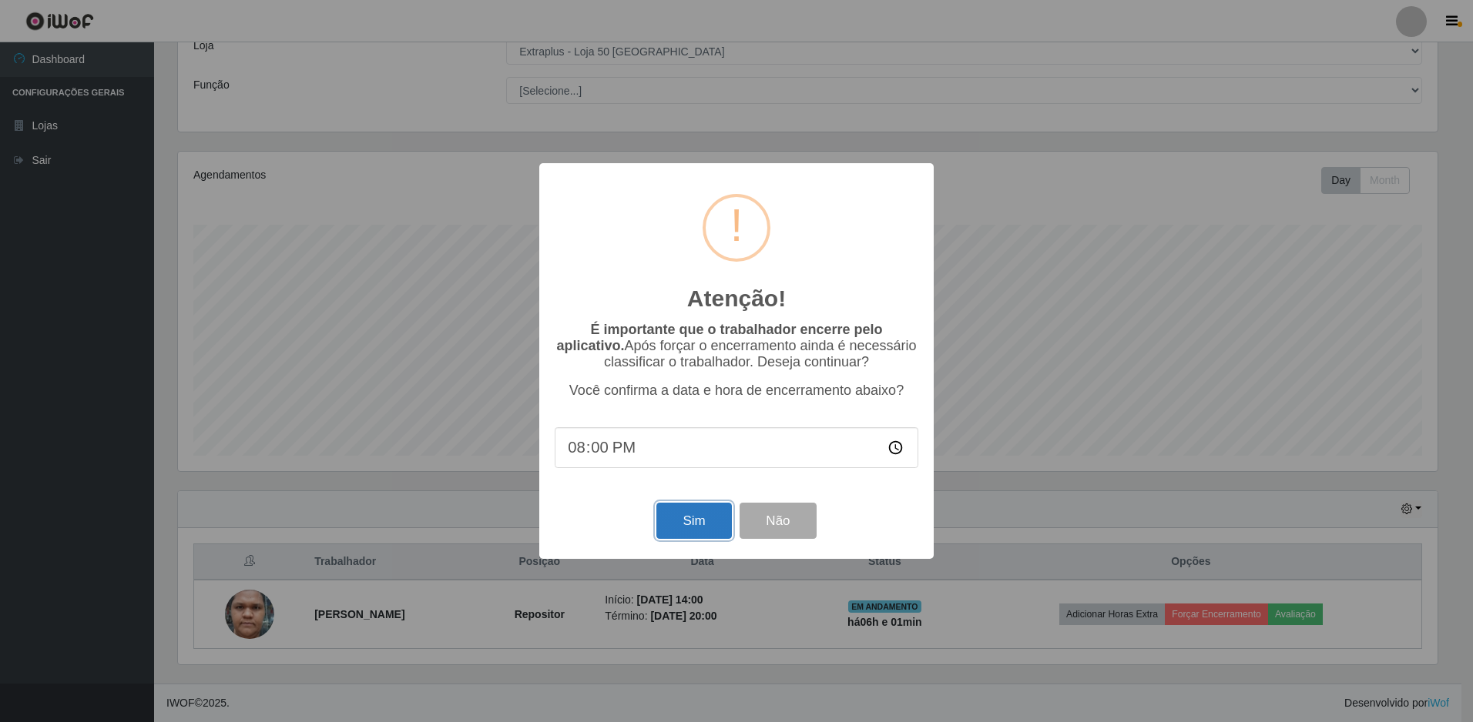
click at [669, 524] on button "Sim" at bounding box center [693, 521] width 75 height 36
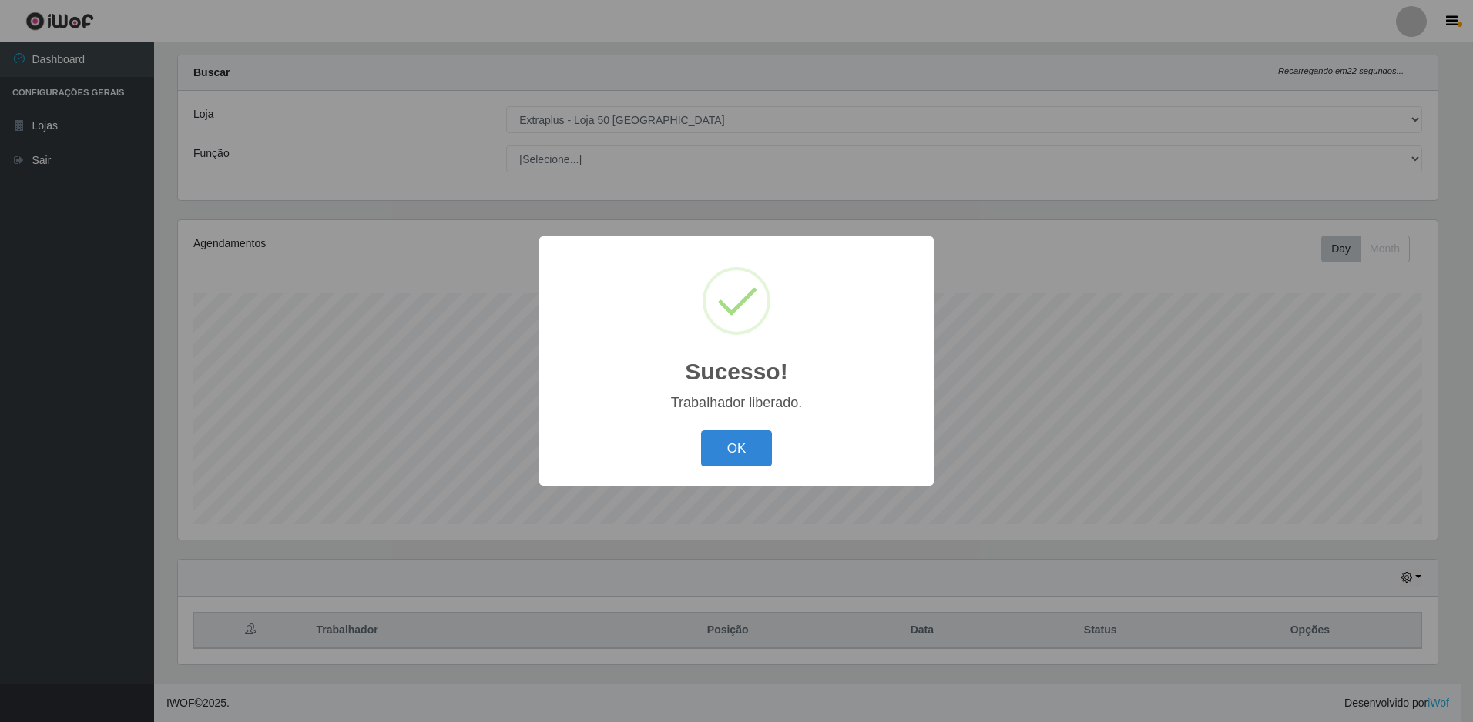
click at [777, 442] on div "OK Cancel" at bounding box center [737, 449] width 364 height 44
click at [750, 451] on button "OK" at bounding box center [737, 449] width 72 height 36
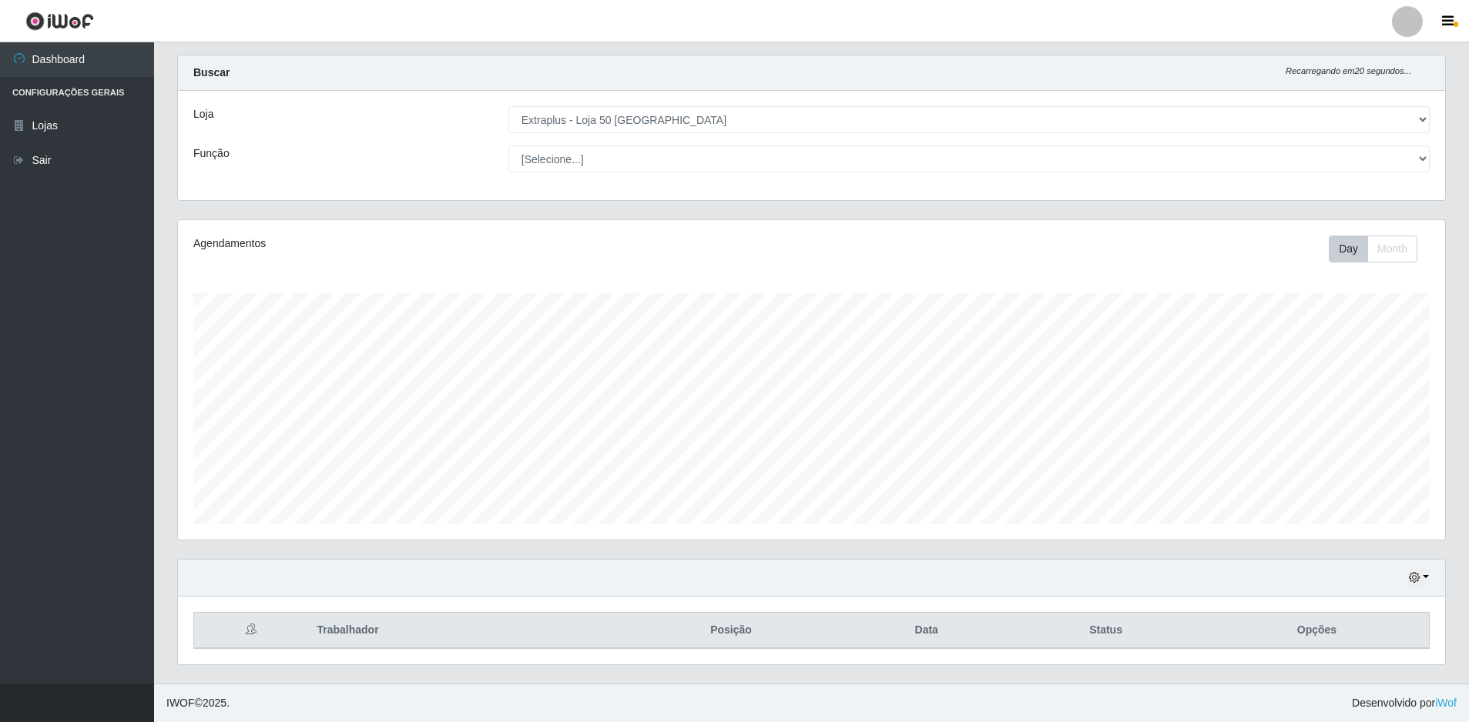
scroll to position [0, 0]
